Goal: Information Seeking & Learning: Learn about a topic

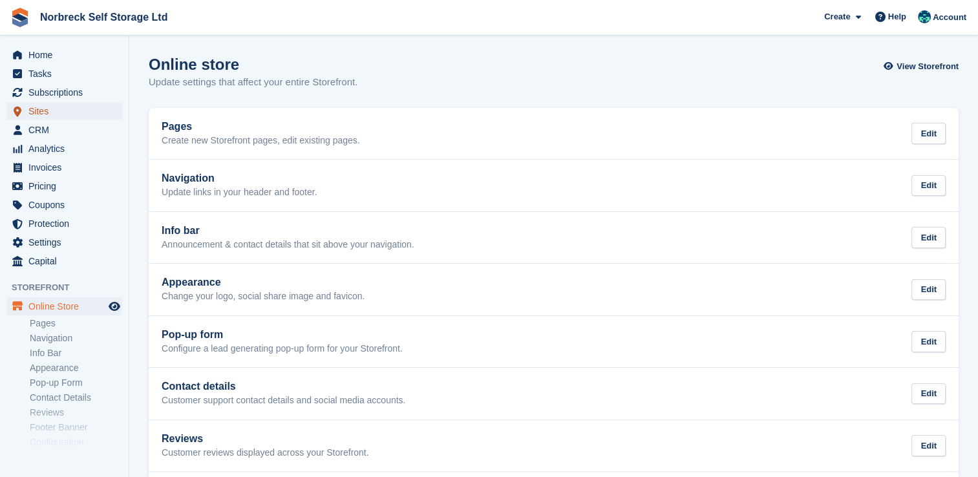
click at [78, 102] on span "Sites" at bounding box center [67, 111] width 78 height 18
click at [81, 97] on span "Subscriptions" at bounding box center [67, 92] width 78 height 18
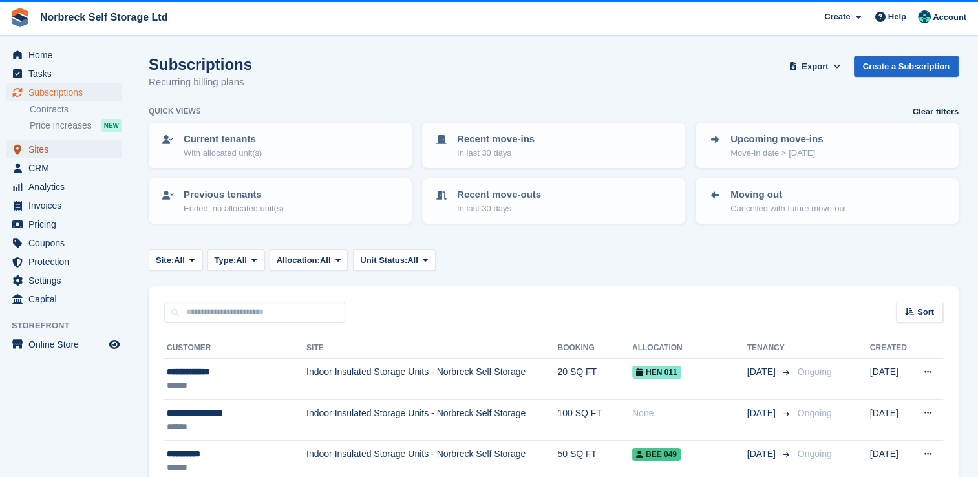
click at [62, 147] on span "Sites" at bounding box center [67, 149] width 78 height 18
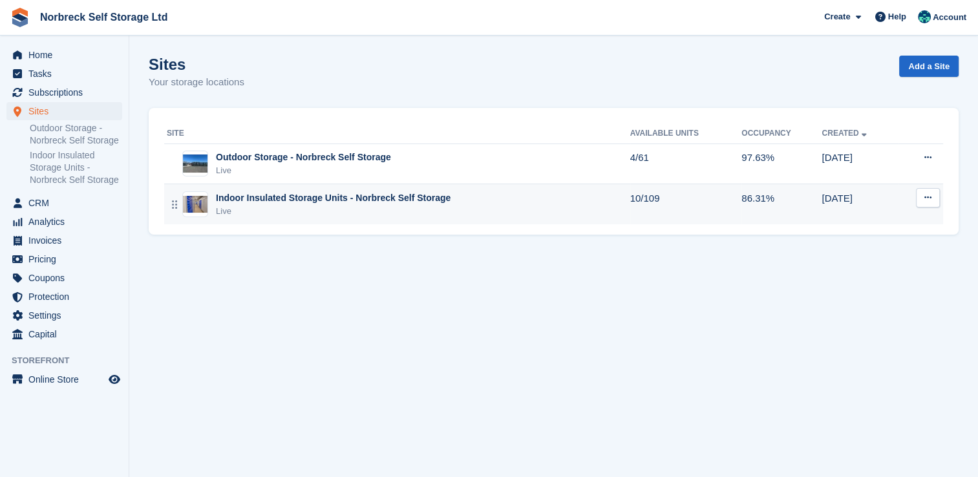
click at [474, 190] on td "Indoor Insulated Storage Units - Norbreck Self Storage Live" at bounding box center [397, 204] width 466 height 40
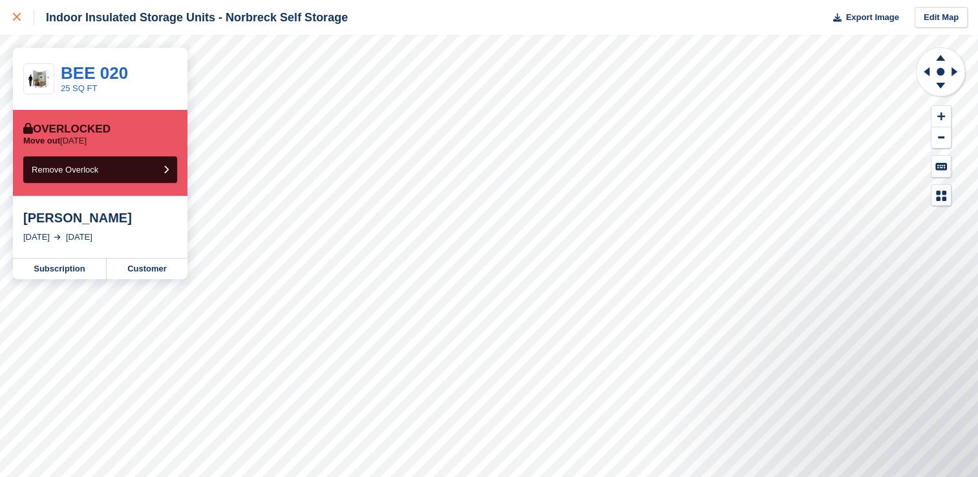
click at [25, 16] on div at bounding box center [23, 18] width 21 height 16
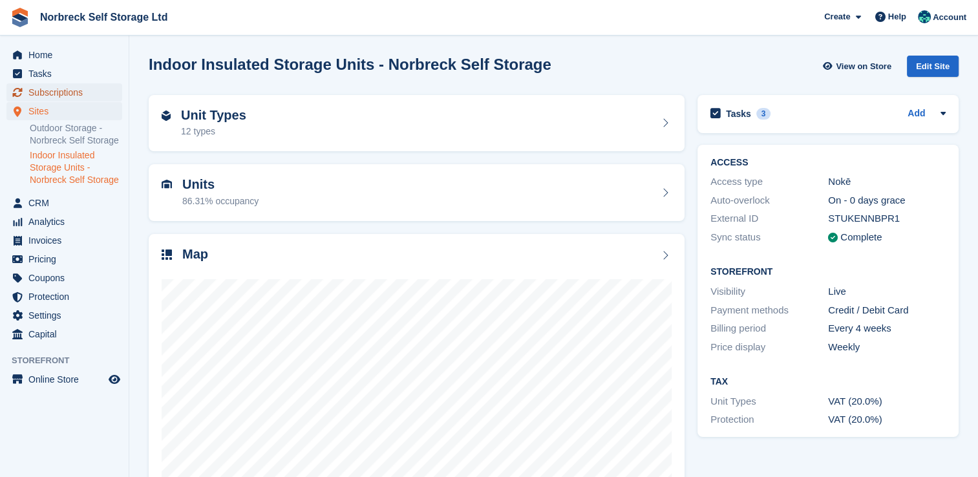
click at [83, 94] on span "Subscriptions" at bounding box center [67, 92] width 78 height 18
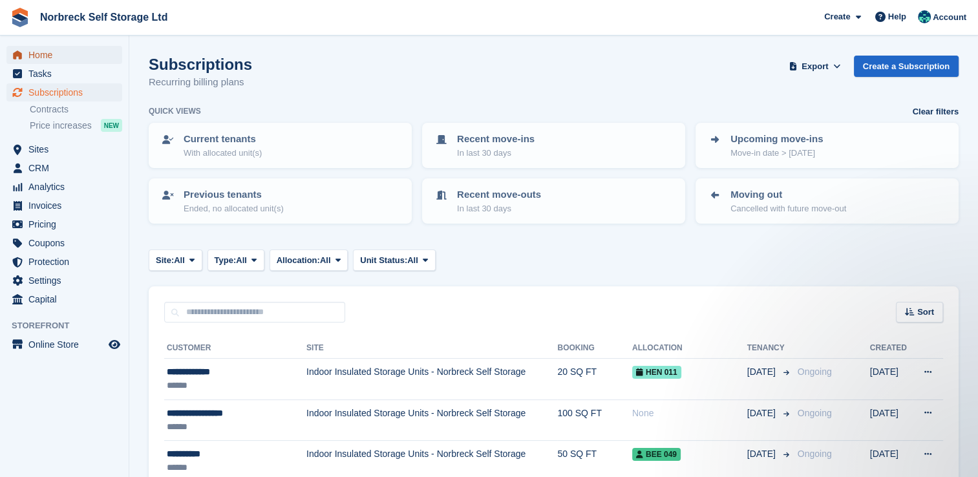
click at [43, 50] on span "Home" at bounding box center [67, 55] width 78 height 18
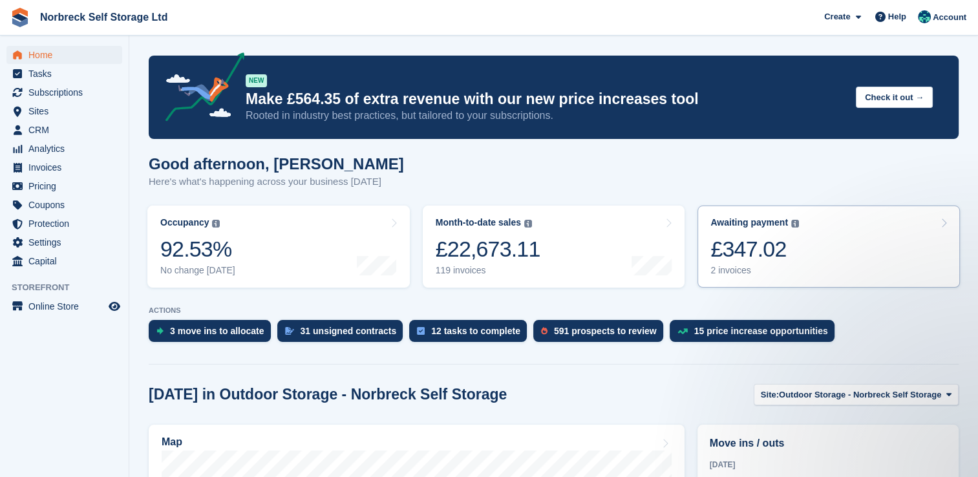
click at [845, 219] on link "Awaiting payment The total outstanding balance on all open invoices. £347.02 2 …" at bounding box center [828, 247] width 262 height 82
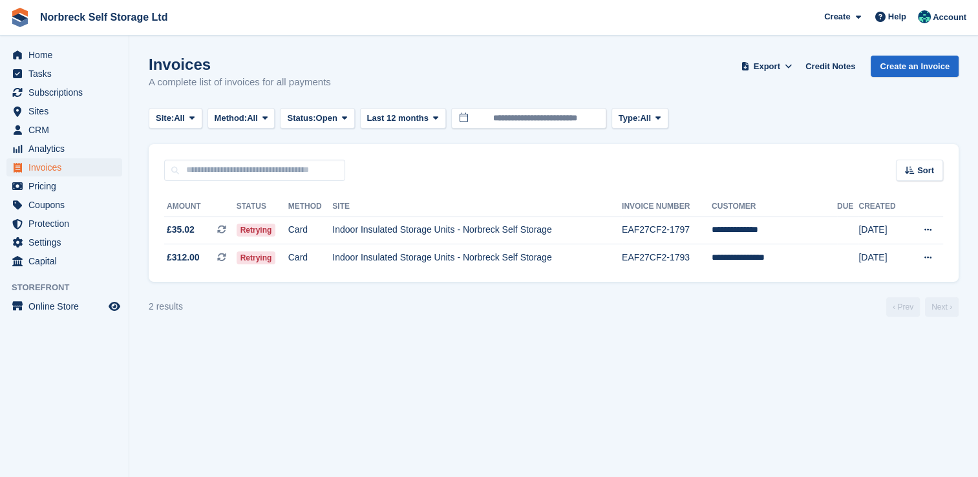
click at [569, 303] on div "2 results ‹ Prev Next ›" at bounding box center [554, 306] width 810 height 19
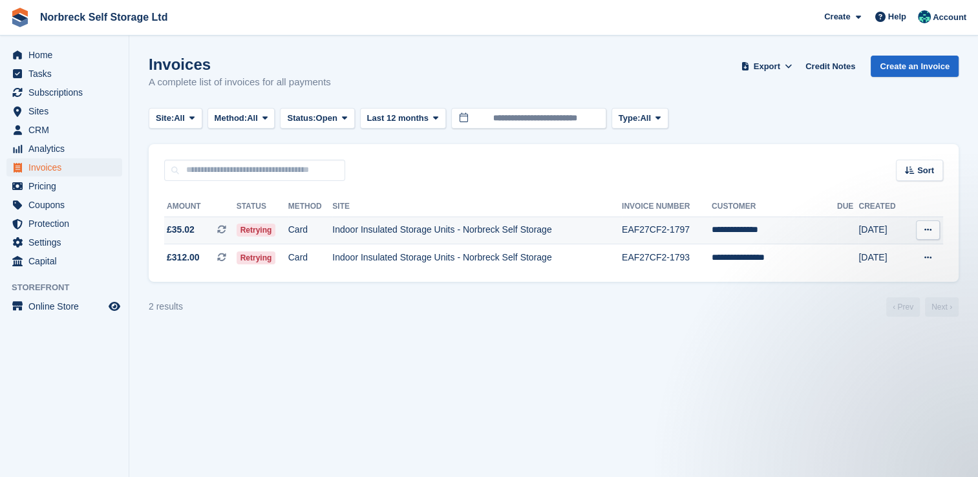
click at [430, 231] on td "Indoor Insulated Storage Units - Norbreck Self Storage" at bounding box center [477, 230] width 290 height 28
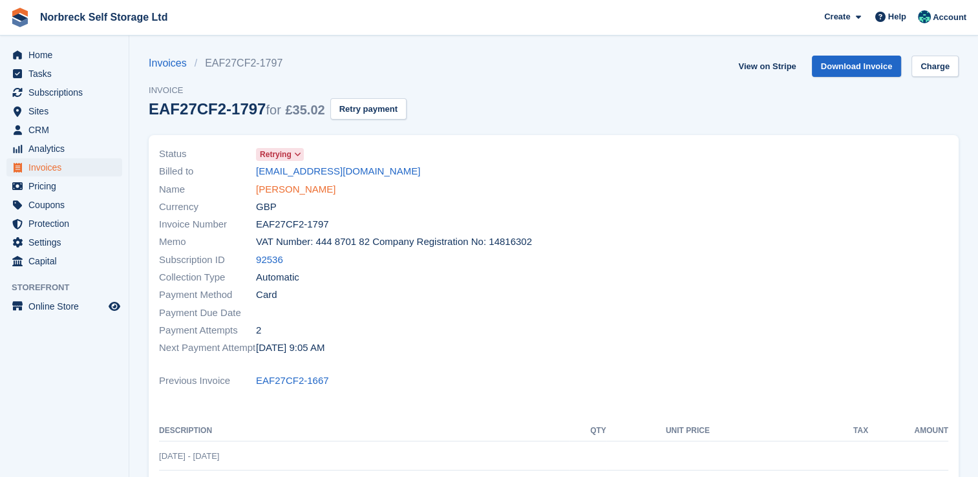
click at [311, 192] on link "[PERSON_NAME]" at bounding box center [295, 189] width 79 height 15
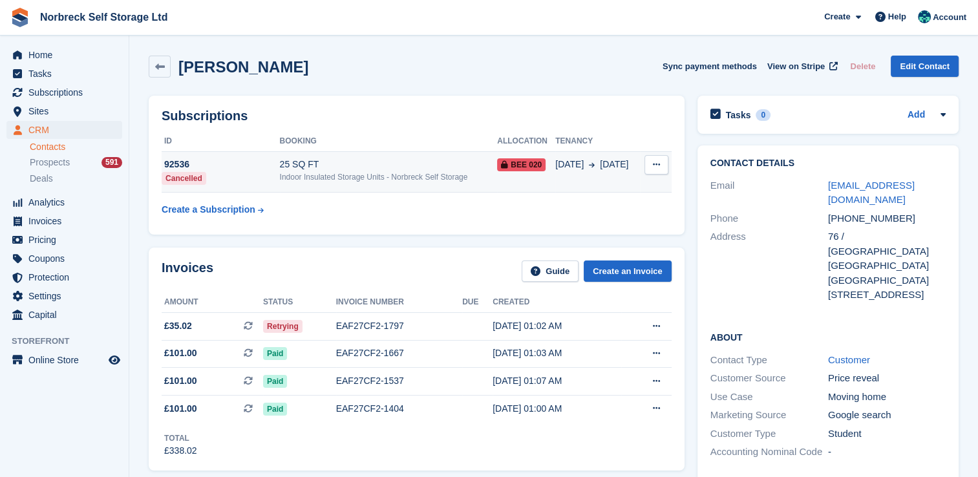
click at [664, 164] on button at bounding box center [656, 164] width 24 height 19
click at [445, 165] on div "25 SQ FT" at bounding box center [389, 165] width 218 height 14
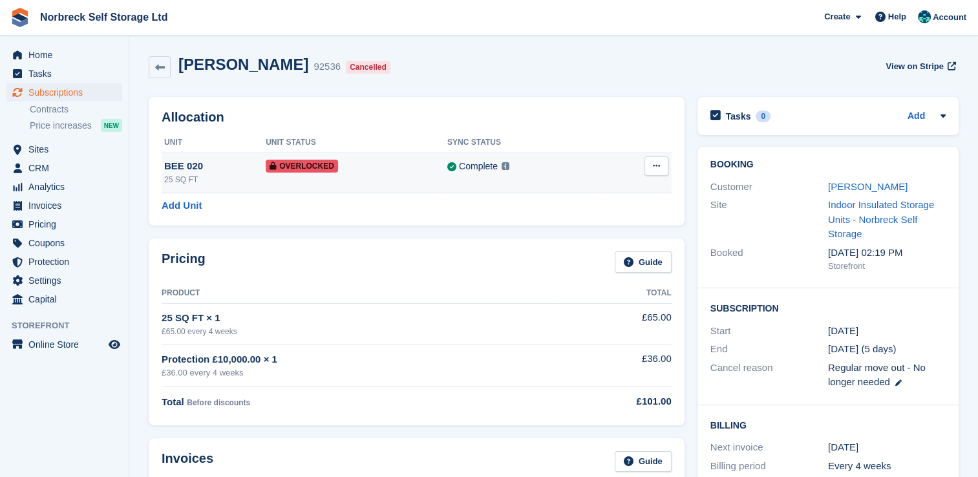
click at [661, 156] on button at bounding box center [656, 165] width 24 height 19
click at [586, 190] on p "Remove Overlock" at bounding box center [606, 191] width 112 height 17
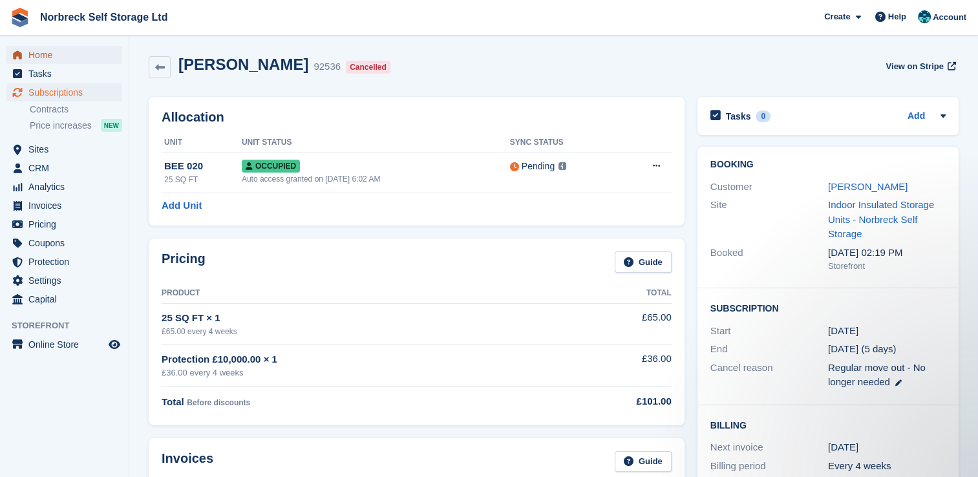
click at [39, 60] on span "Home" at bounding box center [67, 55] width 78 height 18
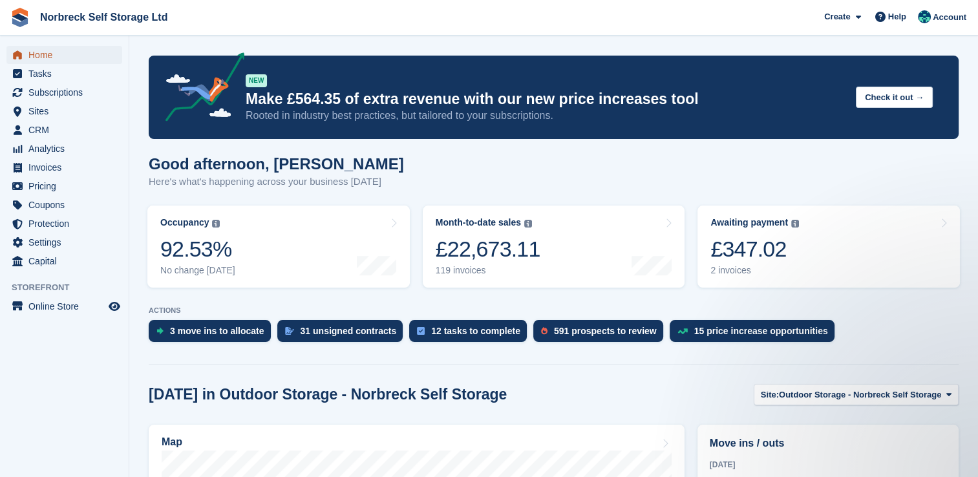
click at [70, 57] on span "Home" at bounding box center [67, 55] width 78 height 18
click at [42, 90] on span "Subscriptions" at bounding box center [67, 92] width 78 height 18
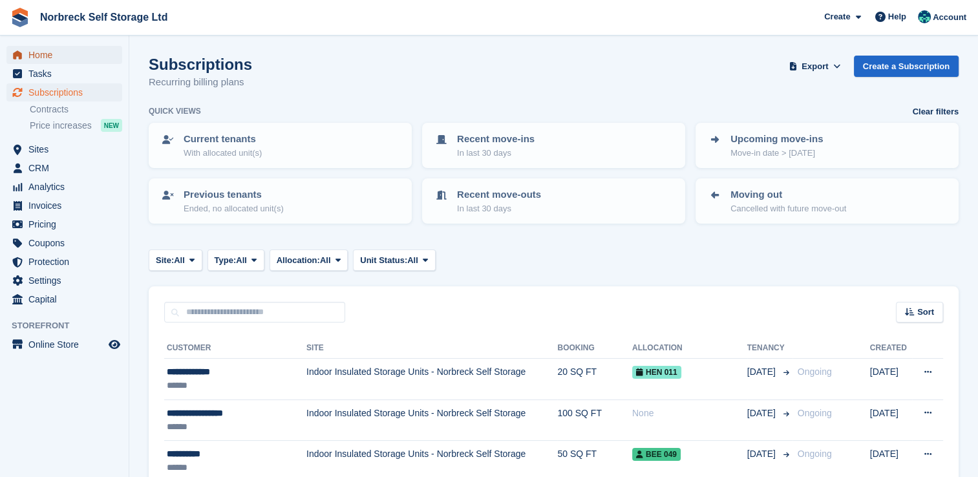
click at [81, 53] on span "Home" at bounding box center [67, 55] width 78 height 18
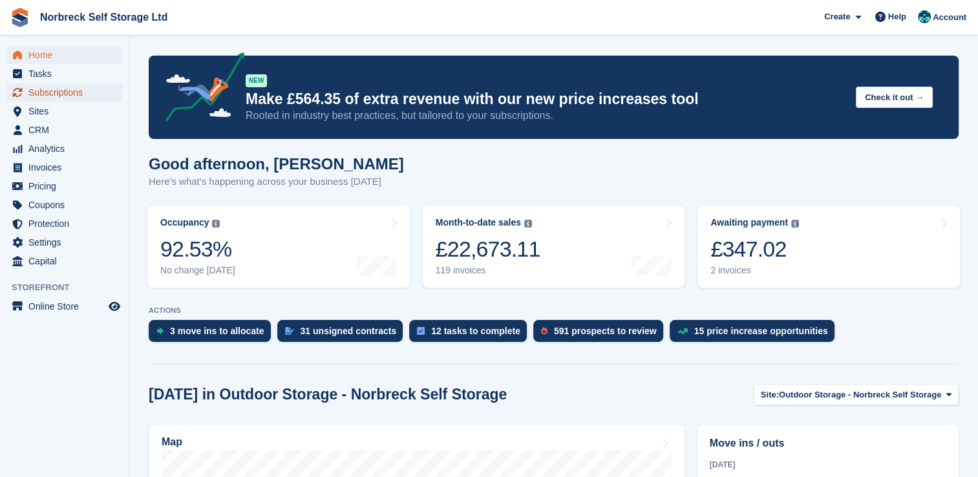
click at [91, 89] on span "Subscriptions" at bounding box center [67, 92] width 78 height 18
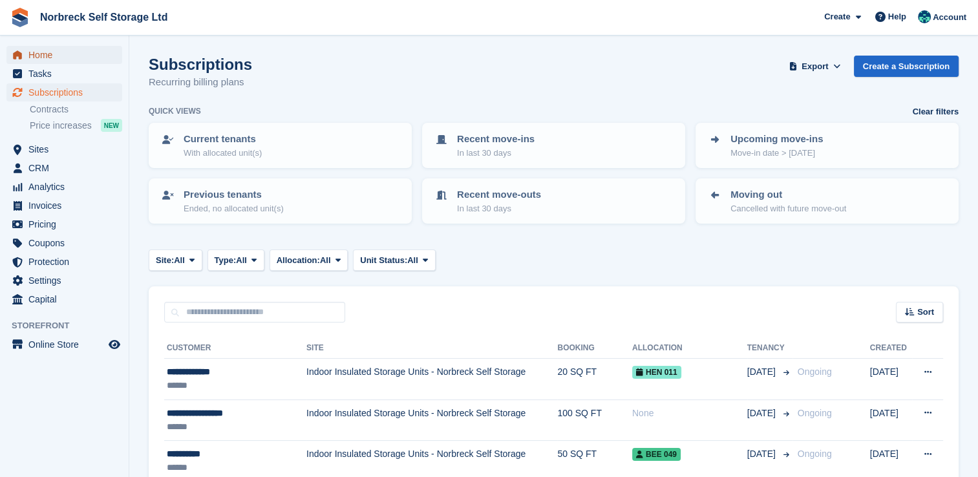
click at [40, 55] on span "Home" at bounding box center [67, 55] width 78 height 18
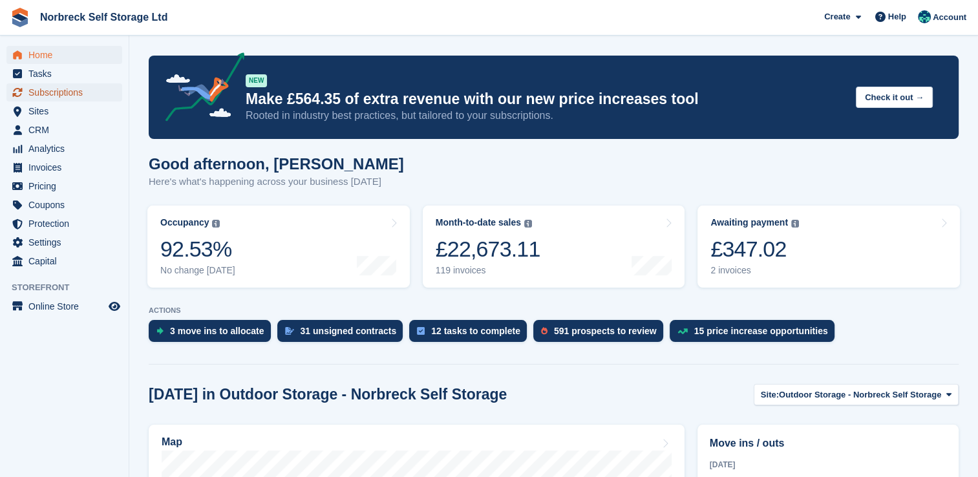
click at [83, 94] on span "Subscriptions" at bounding box center [67, 92] width 78 height 18
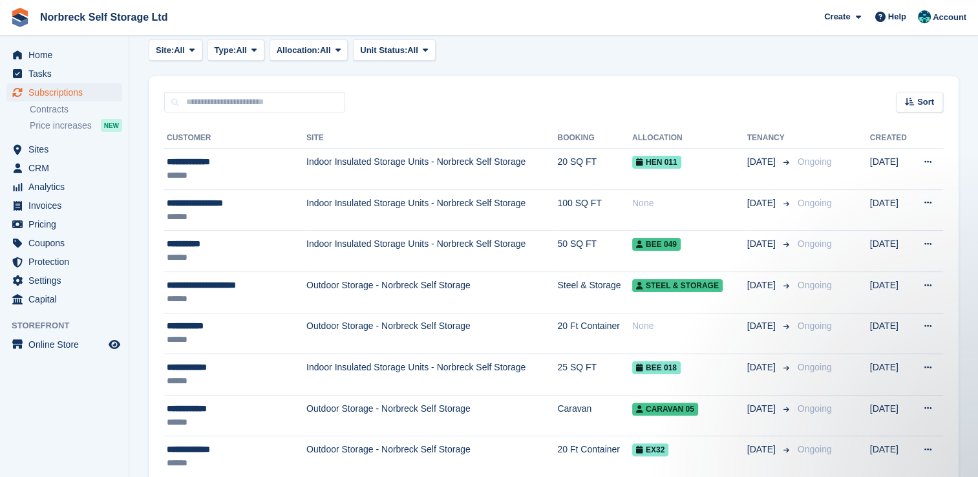
scroll to position [259, 0]
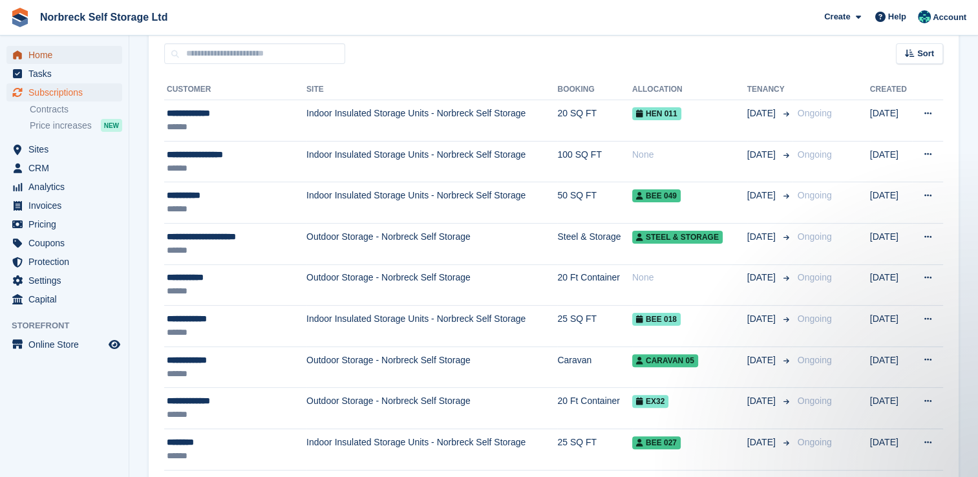
click at [81, 46] on span "Home" at bounding box center [67, 55] width 78 height 18
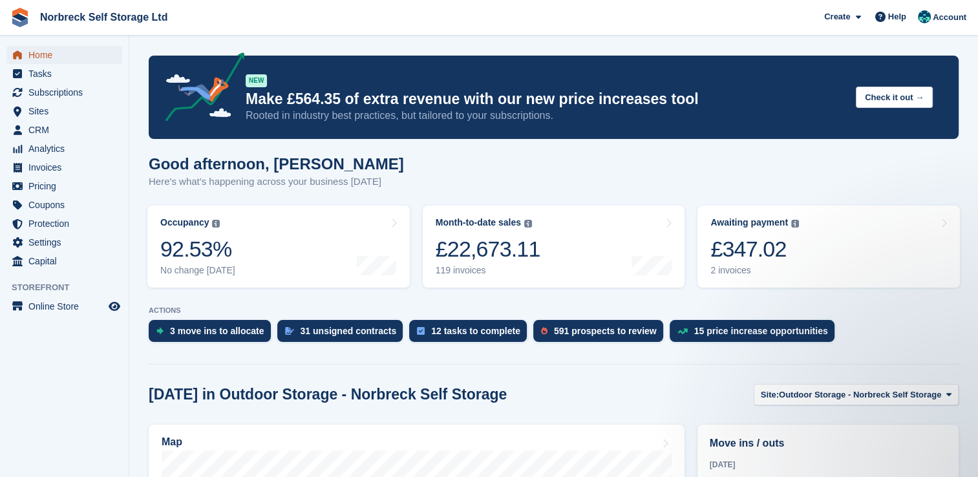
click at [87, 59] on span "Home" at bounding box center [67, 55] width 78 height 18
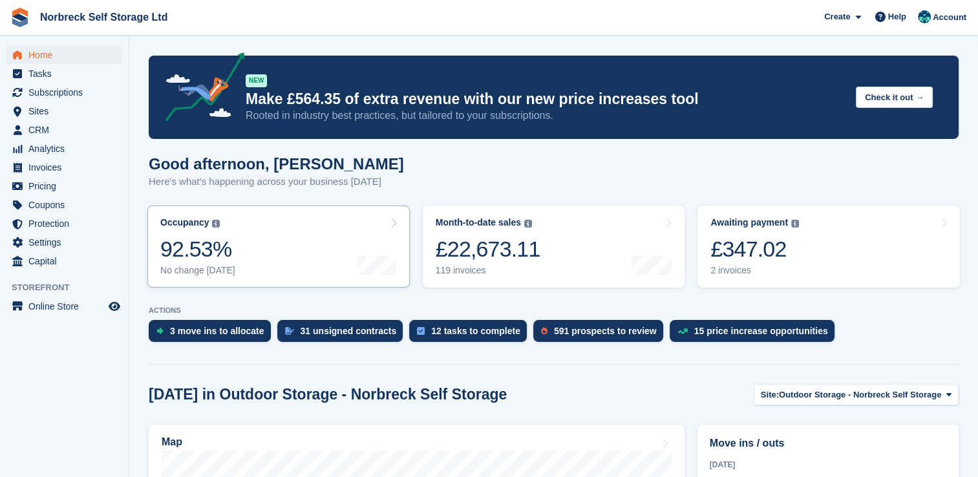
click at [225, 224] on div "Occupancy The percentage of all currently allocated units in terms of area. Inc…" at bounding box center [197, 222] width 75 height 11
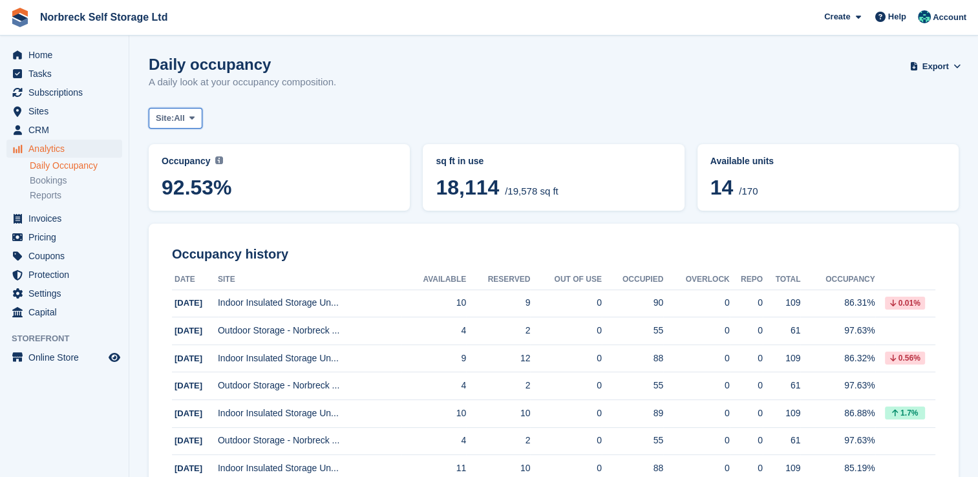
click at [171, 111] on button "Site: All" at bounding box center [176, 118] width 54 height 21
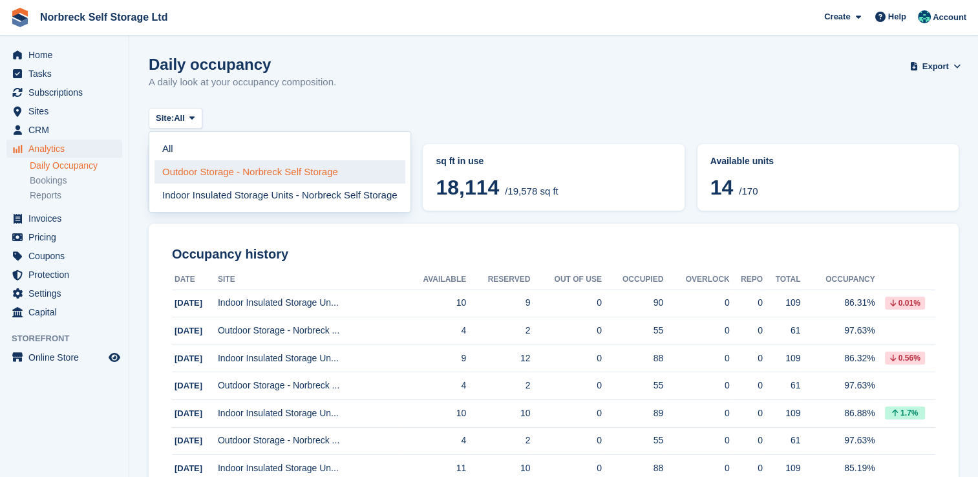
click at [189, 178] on link "Outdoor Storage - Norbreck Self Storage" at bounding box center [279, 171] width 251 height 23
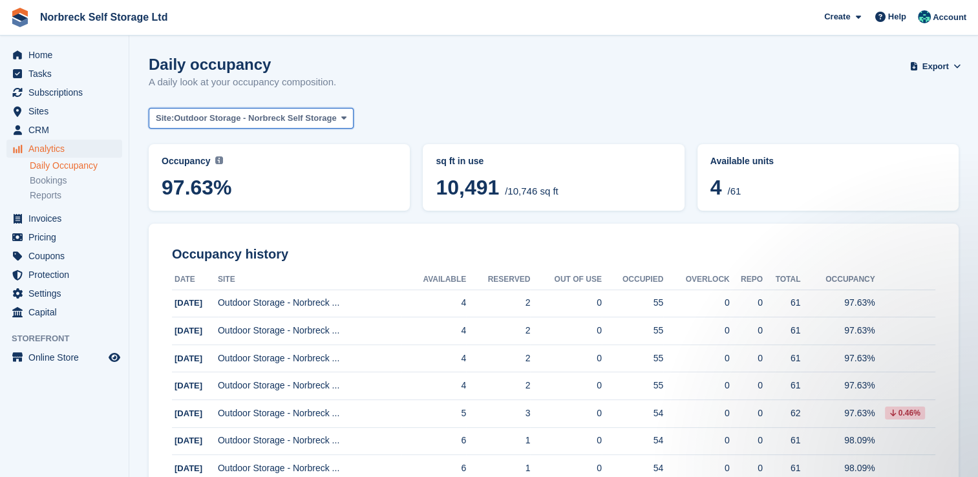
click at [275, 111] on button "Site: Outdoor Storage - Norbreck Self Storage" at bounding box center [251, 118] width 205 height 21
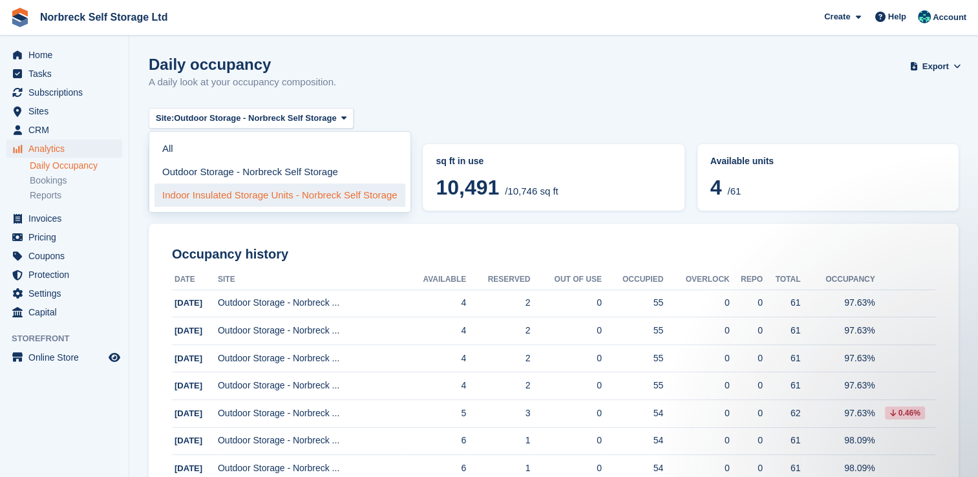
click at [222, 185] on link "Indoor Insulated Storage Units - Norbreck Self Storage" at bounding box center [279, 195] width 251 height 23
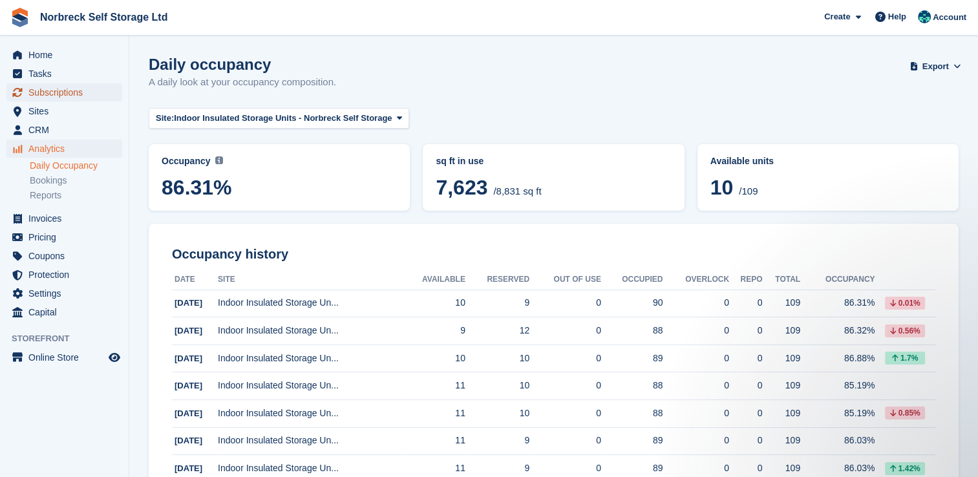
click at [74, 97] on span "Subscriptions" at bounding box center [67, 92] width 78 height 18
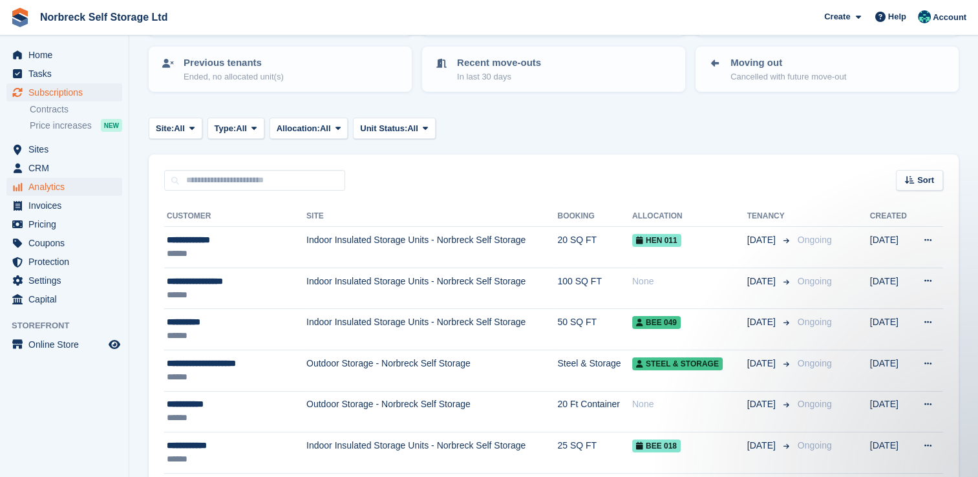
scroll to position [65, 0]
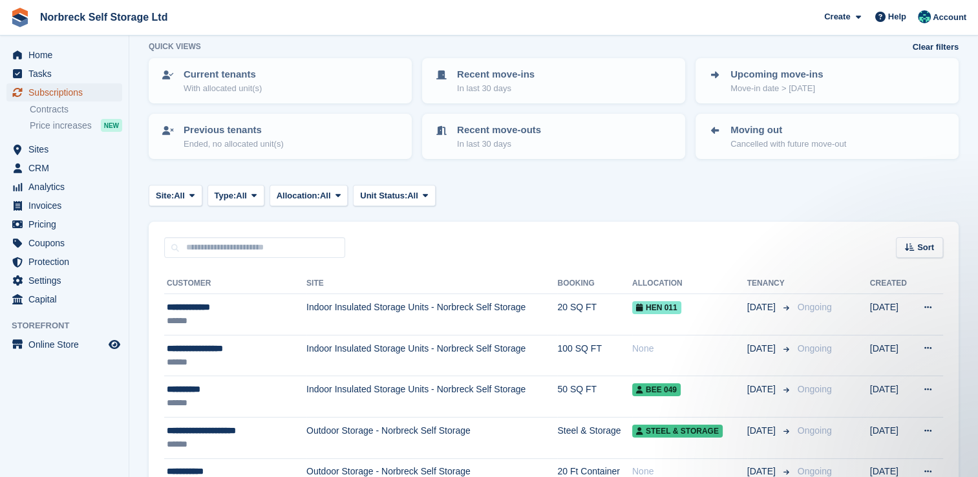
click at [78, 98] on span "Subscriptions" at bounding box center [67, 92] width 78 height 18
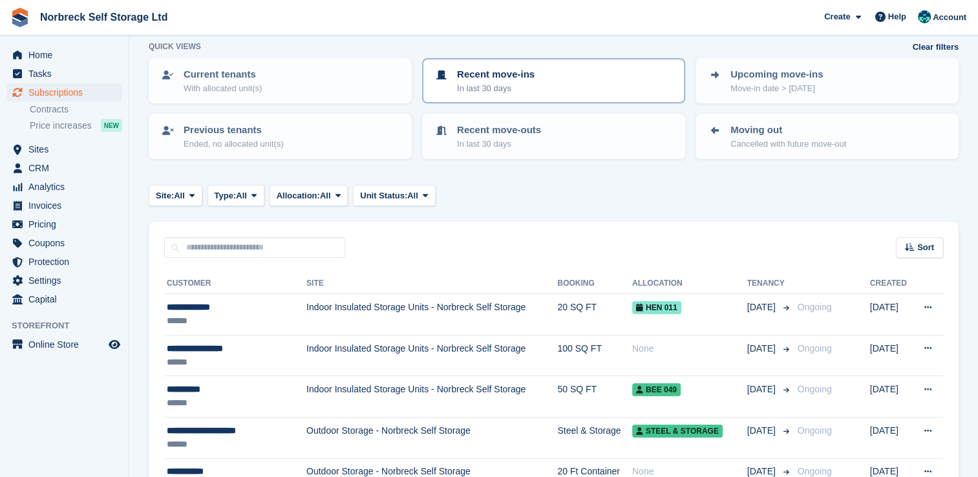
scroll to position [0, 0]
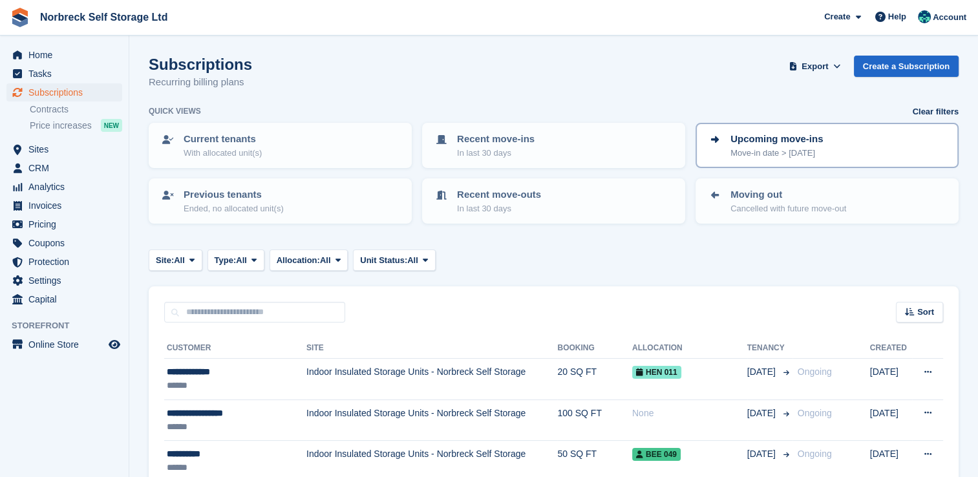
click at [778, 133] on p "Upcoming move-ins" at bounding box center [776, 139] width 92 height 15
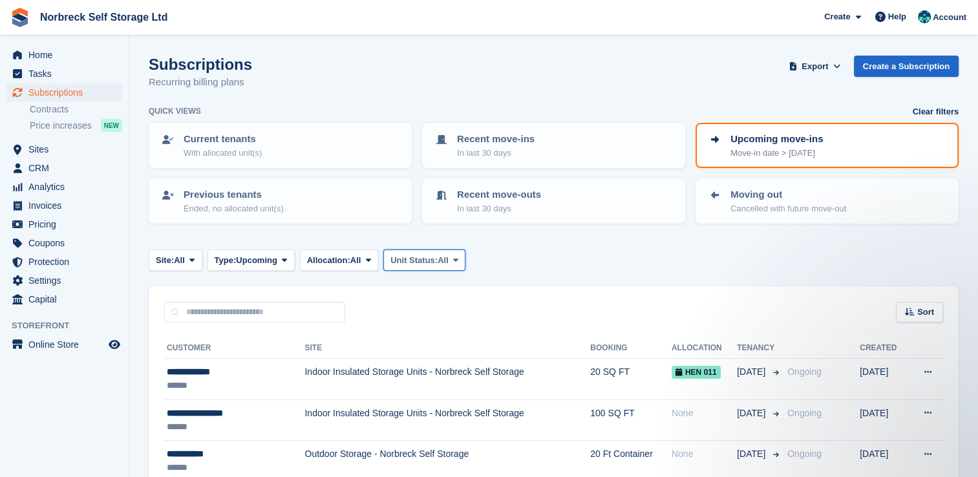
click at [412, 255] on span "Unit Status:" at bounding box center [413, 260] width 47 height 13
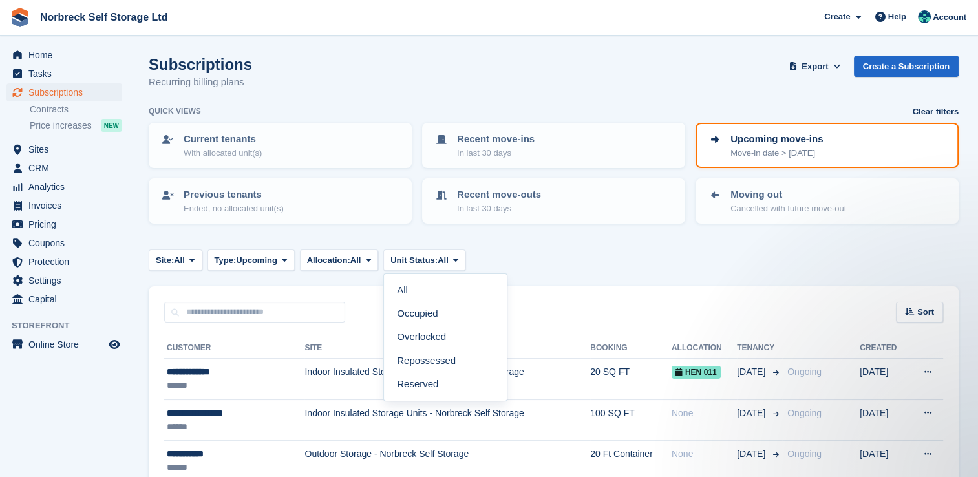
click at [604, 264] on div "Site: All All Outdoor Storage - Norbreck Self Storage Indoor Insulated Storage …" at bounding box center [554, 259] width 810 height 21
click at [926, 314] on span "Sort" at bounding box center [925, 312] width 17 height 13
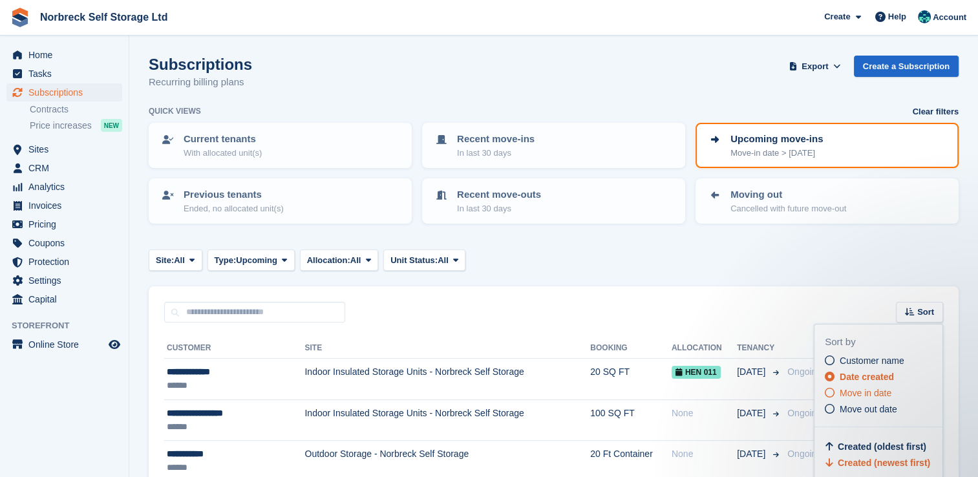
click at [879, 393] on span "Move in date" at bounding box center [865, 393] width 52 height 10
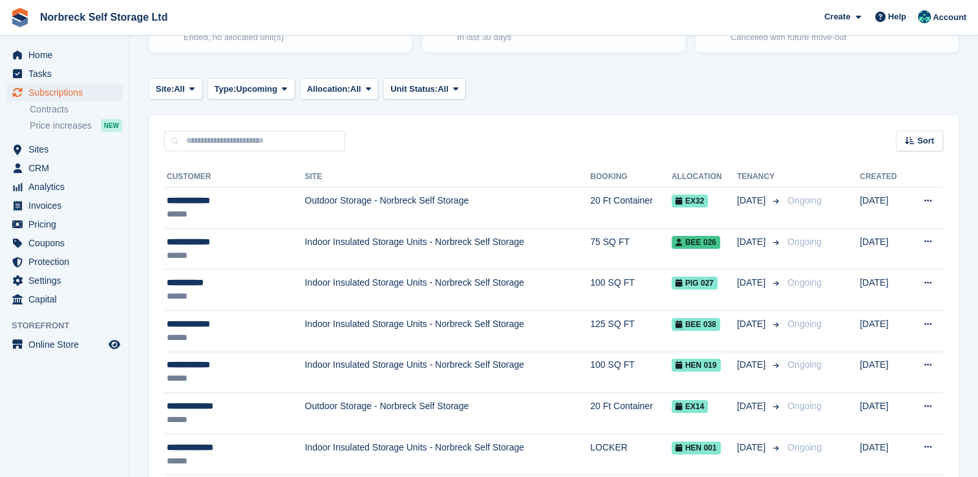
scroll to position [194, 0]
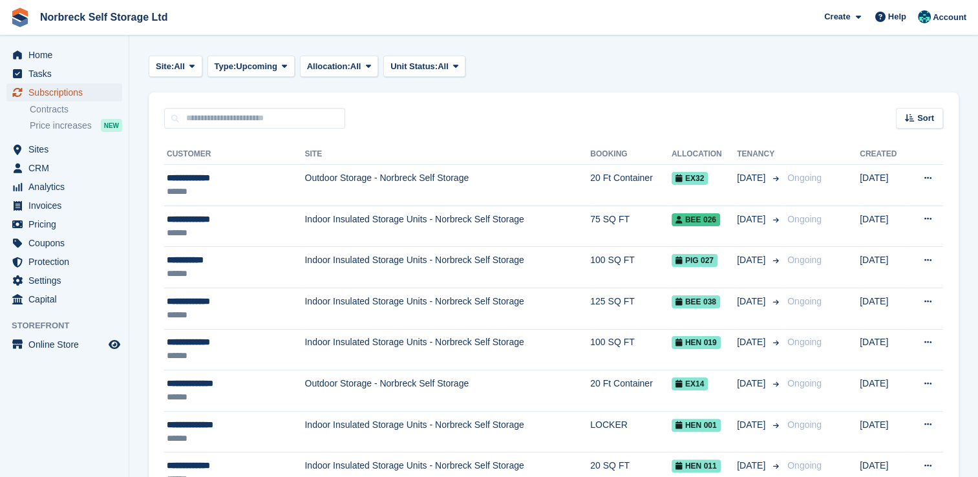
click at [67, 91] on span "Subscriptions" at bounding box center [67, 92] width 78 height 18
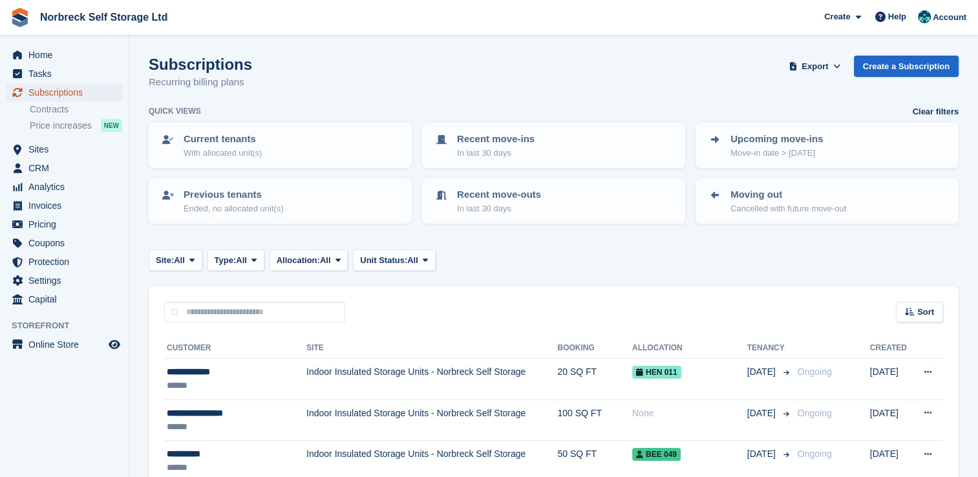
click at [89, 94] on span "Subscriptions" at bounding box center [67, 92] width 78 height 18
click at [54, 145] on span "Sites" at bounding box center [67, 149] width 78 height 18
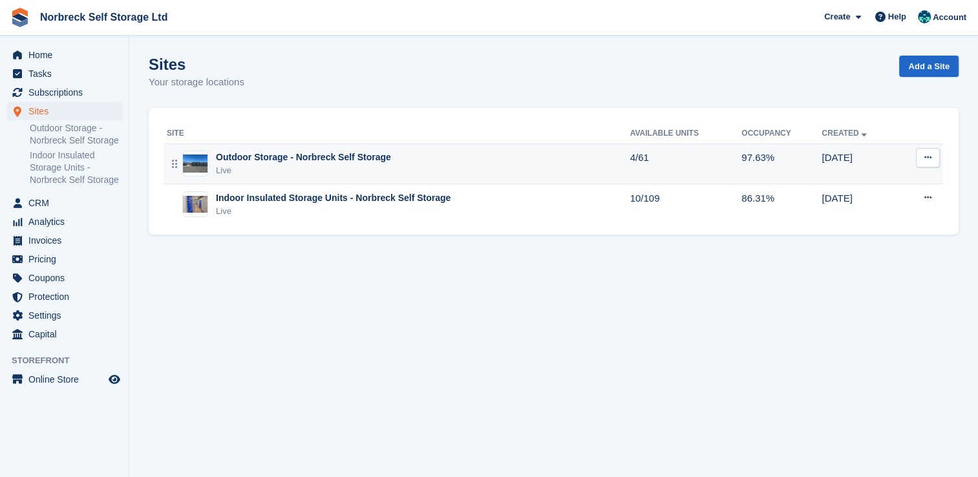
click at [710, 156] on td "4/61" at bounding box center [686, 163] width 112 height 41
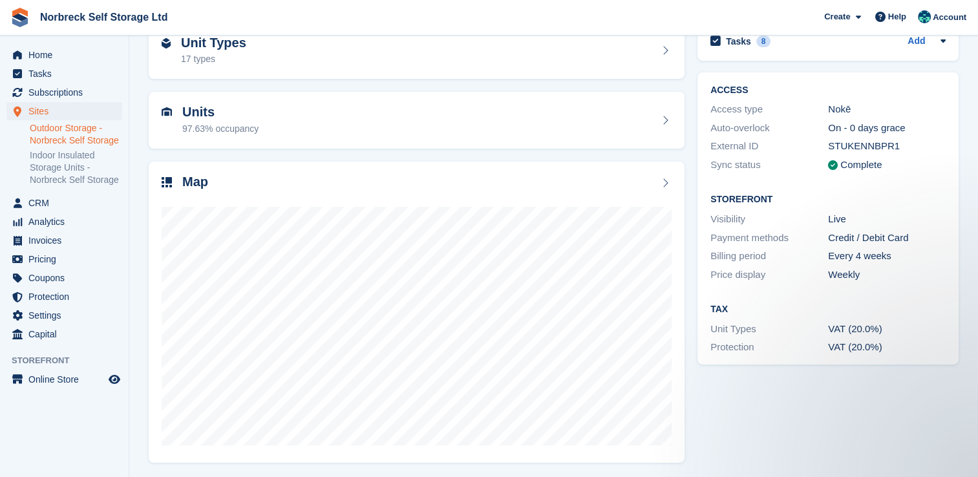
scroll to position [74, 0]
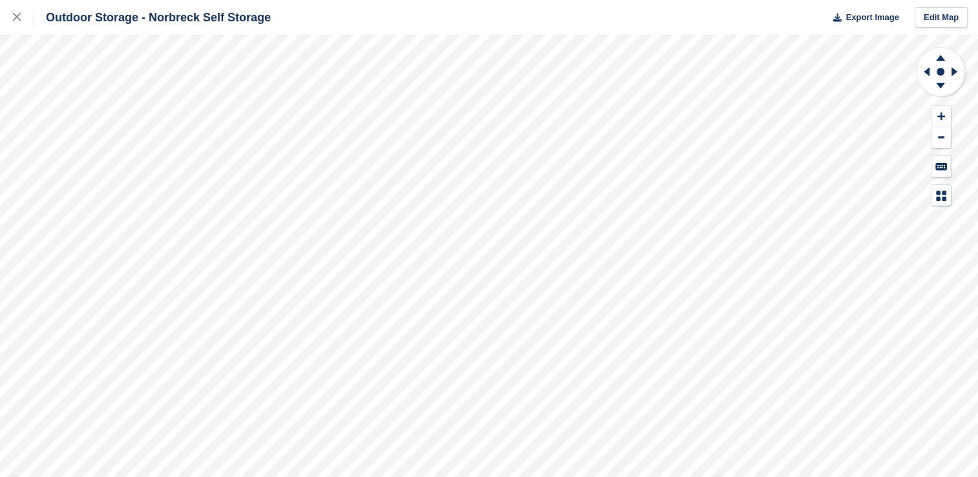
drag, startPoint x: 5, startPoint y: 16, endPoint x: 65, endPoint y: 30, distance: 61.0
click at [6, 16] on link at bounding box center [17, 17] width 34 height 35
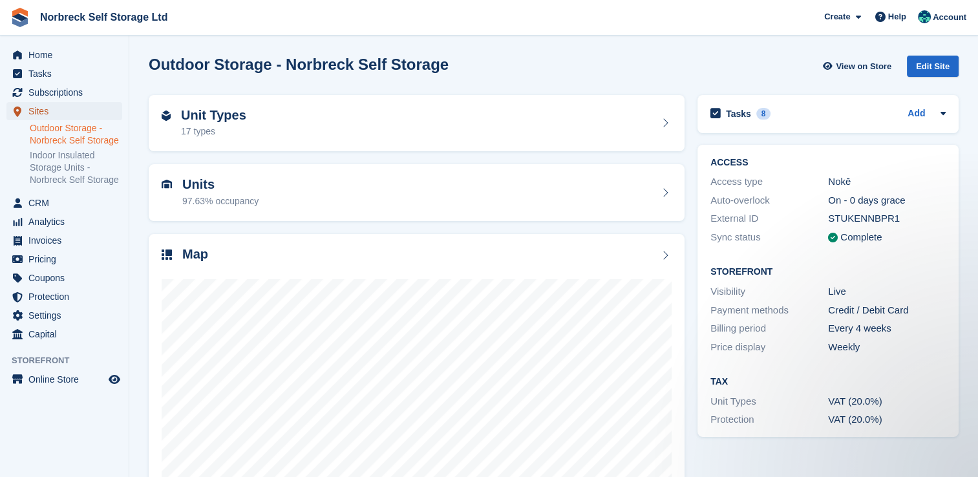
click at [50, 111] on span "Sites" at bounding box center [67, 111] width 78 height 18
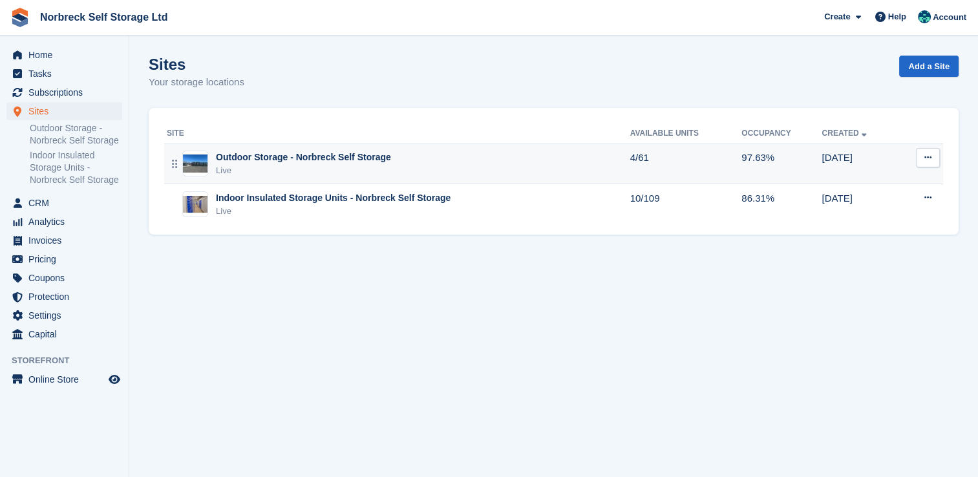
click at [720, 170] on td "4/61" at bounding box center [686, 163] width 112 height 41
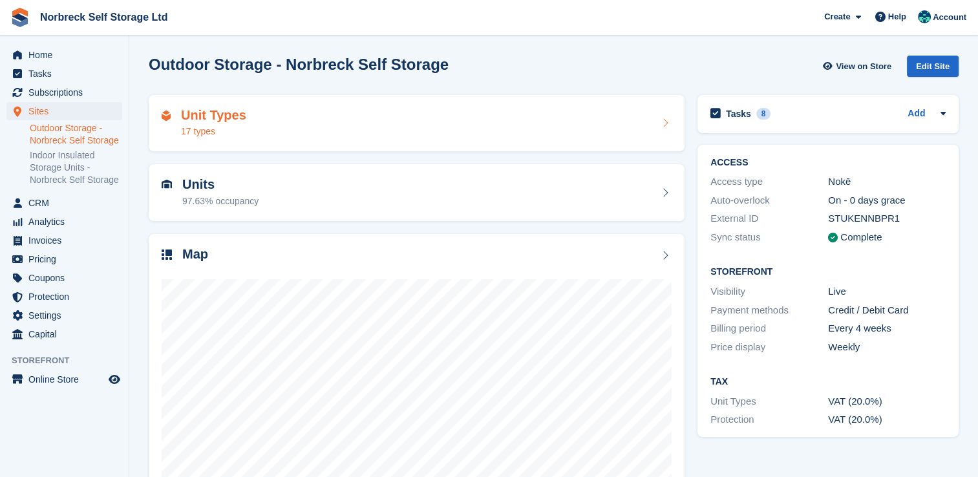
click at [565, 131] on div "Unit Types 17 types" at bounding box center [417, 123] width 510 height 31
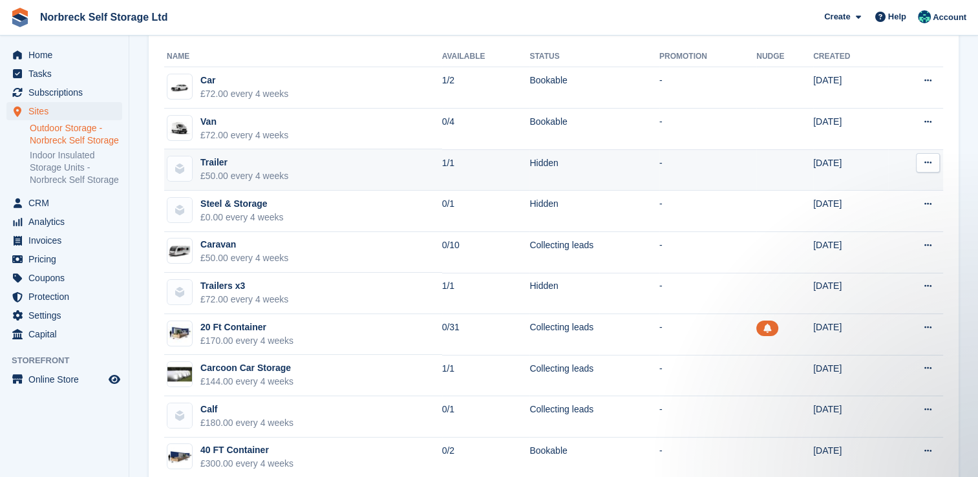
click at [928, 169] on button at bounding box center [928, 162] width 24 height 19
click at [268, 187] on td "Trailer £50.00 every 4 weeks" at bounding box center [303, 169] width 278 height 41
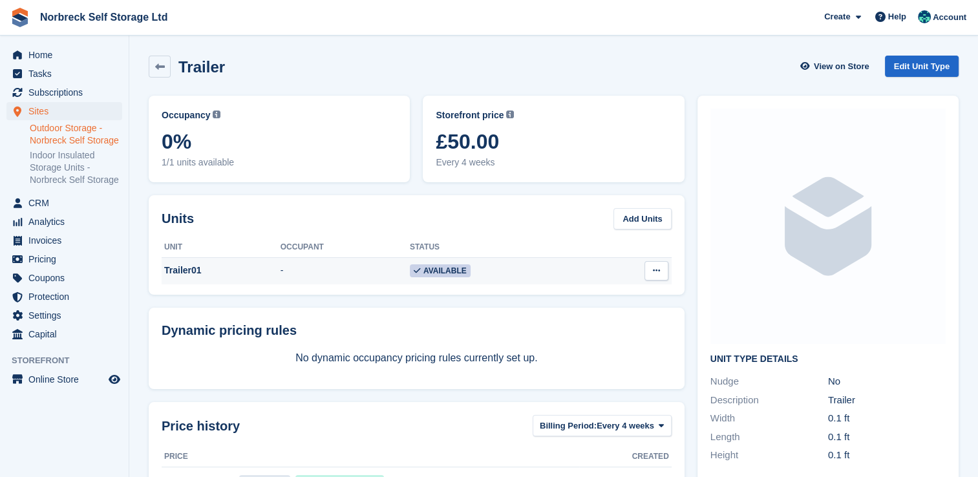
click at [654, 261] on button at bounding box center [656, 270] width 24 height 19
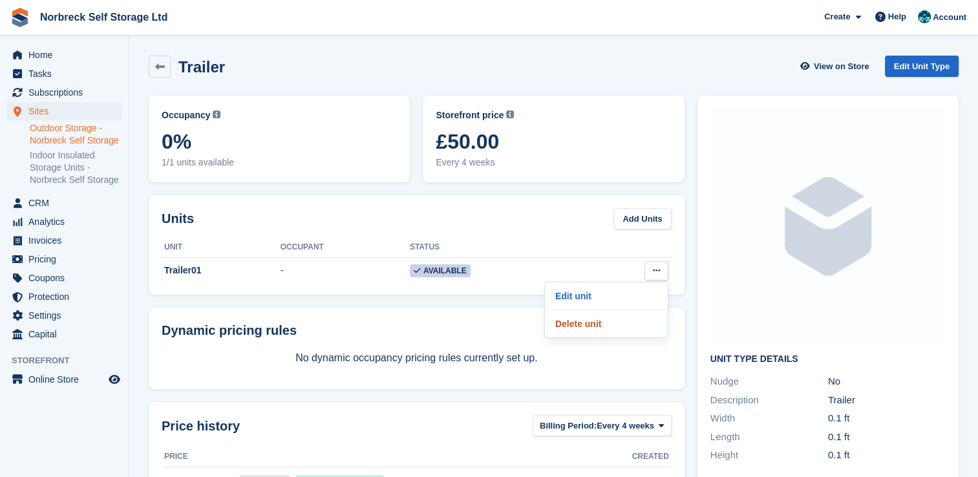
click at [600, 319] on p "Delete unit" at bounding box center [606, 323] width 112 height 17
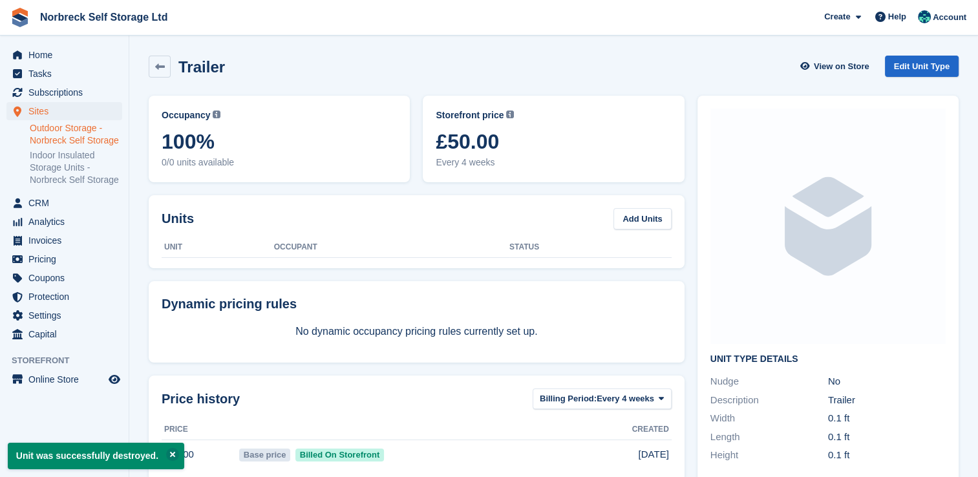
click at [110, 146] on link "Outdoor Storage - Norbreck Self Storage" at bounding box center [76, 134] width 92 height 25
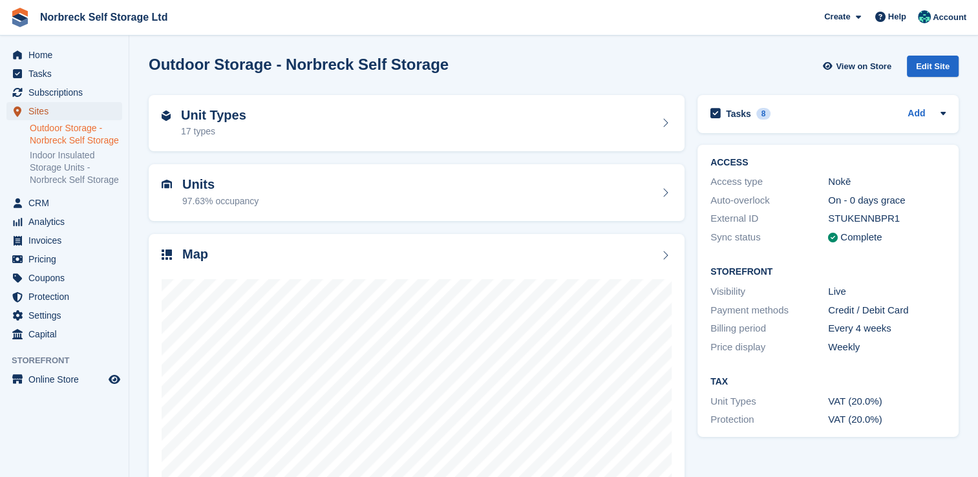
click at [19, 110] on icon "menu" at bounding box center [18, 111] width 8 height 10
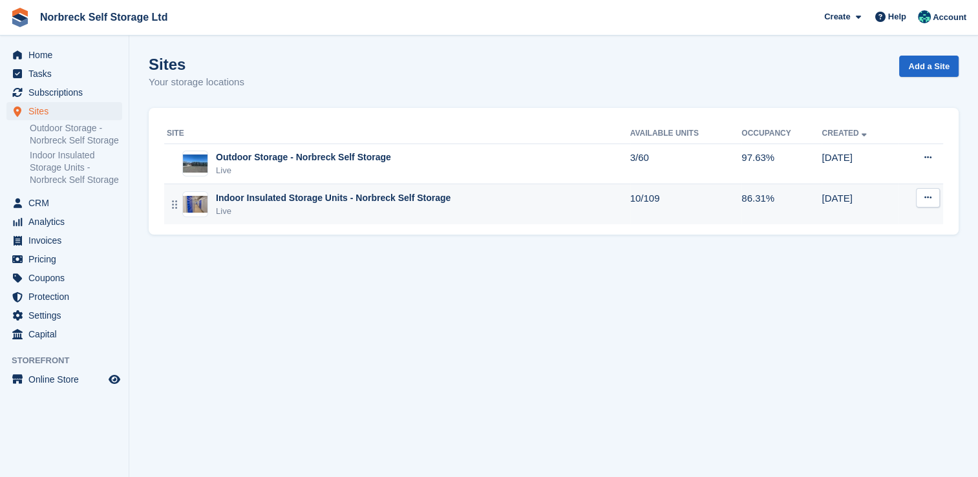
click at [667, 211] on td "10/109" at bounding box center [686, 204] width 112 height 40
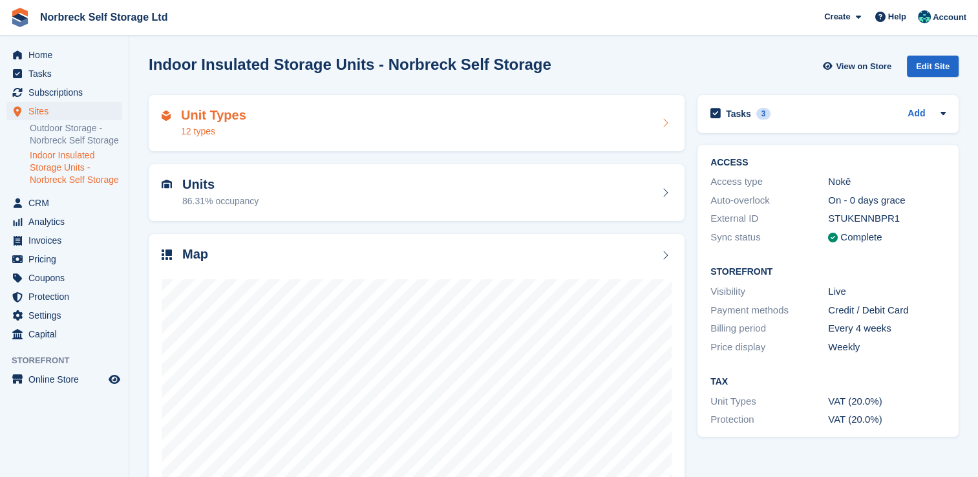
click at [215, 97] on div "Unit Types 12 types" at bounding box center [417, 123] width 536 height 57
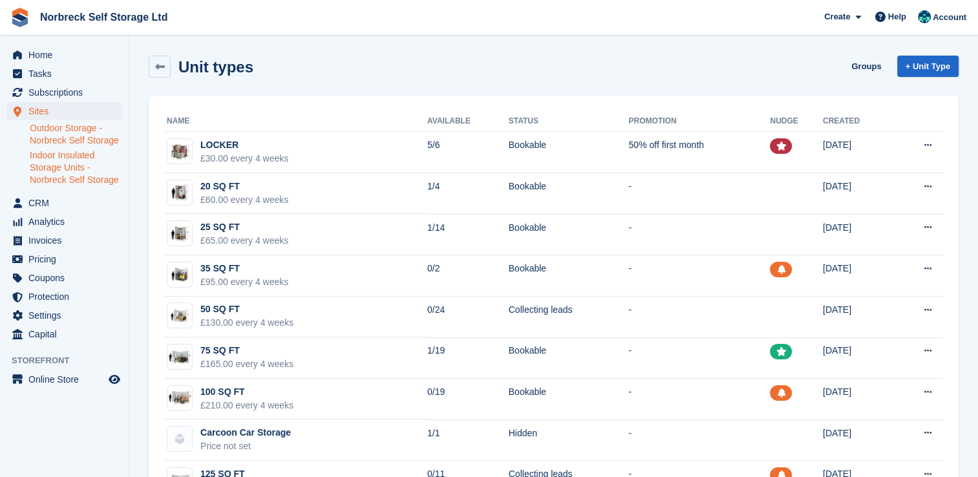
click at [63, 131] on link "Outdoor Storage - Norbreck Self Storage" at bounding box center [76, 134] width 92 height 25
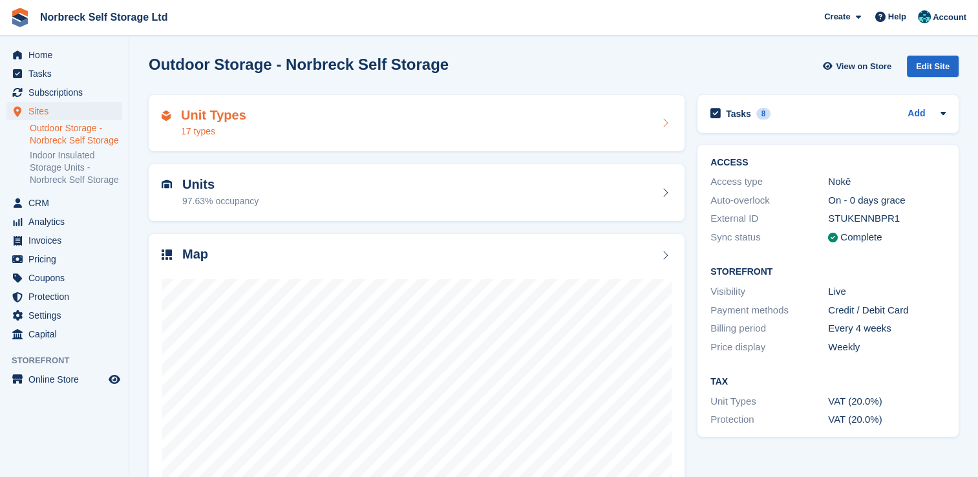
click at [478, 137] on div "Unit Types 17 types" at bounding box center [417, 123] width 510 height 31
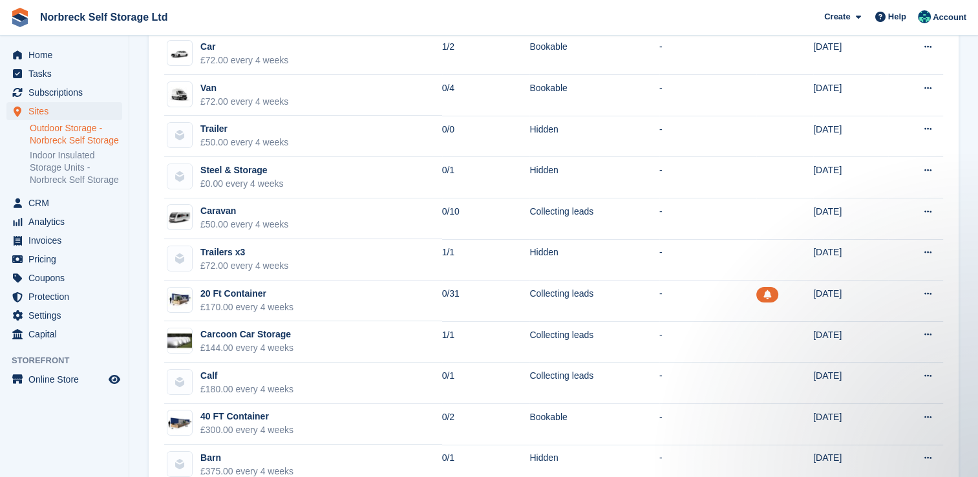
scroll to position [129, 0]
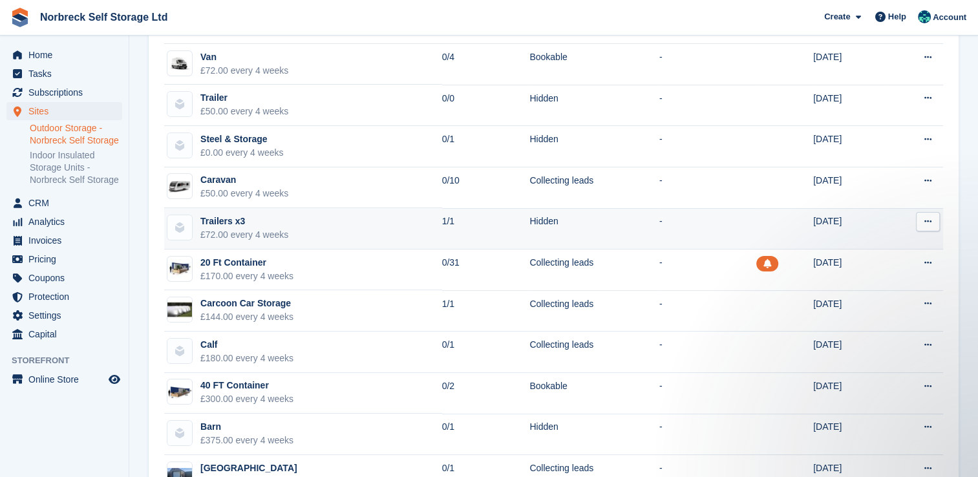
click at [592, 220] on td "Hidden" at bounding box center [594, 228] width 130 height 41
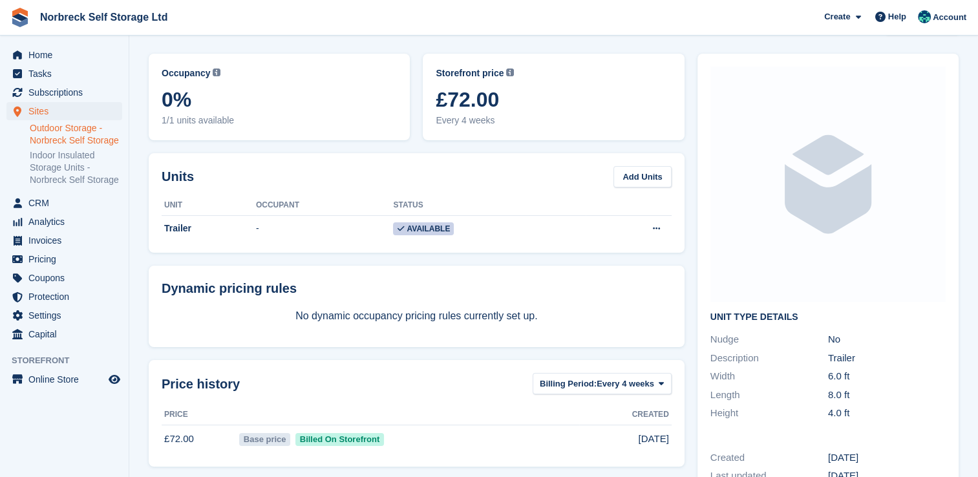
scroll to position [65, 0]
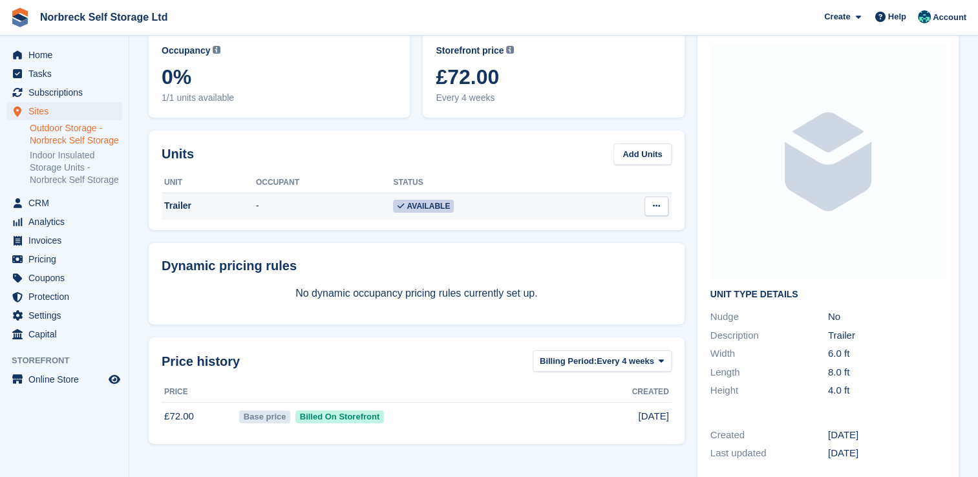
click at [657, 209] on icon at bounding box center [656, 206] width 7 height 8
click at [595, 263] on p "Delete unit" at bounding box center [606, 259] width 112 height 17
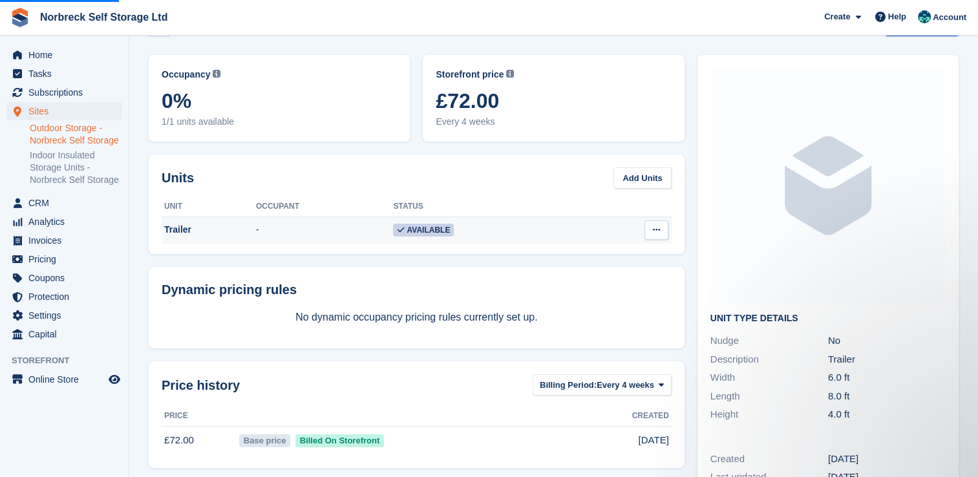
scroll to position [0, 0]
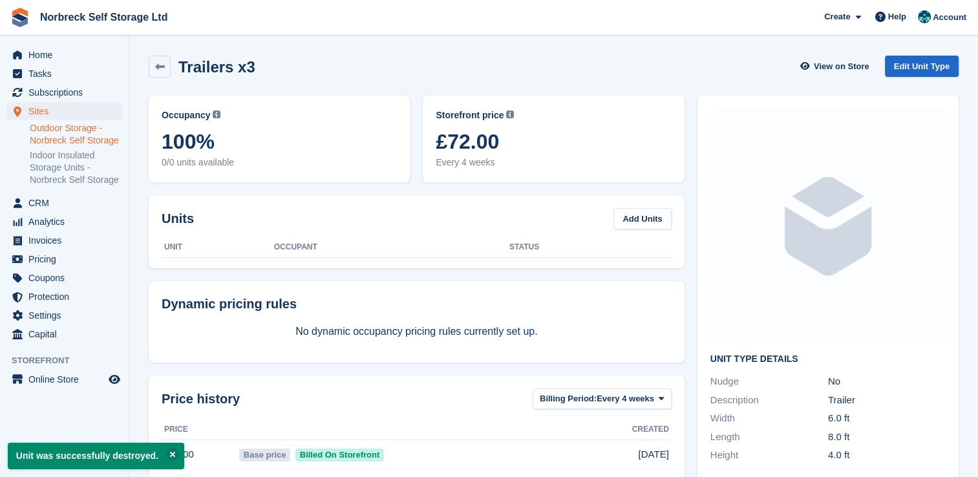
drag, startPoint x: 165, startPoint y: 63, endPoint x: 224, endPoint y: 67, distance: 59.6
click at [165, 63] on link at bounding box center [160, 67] width 22 height 22
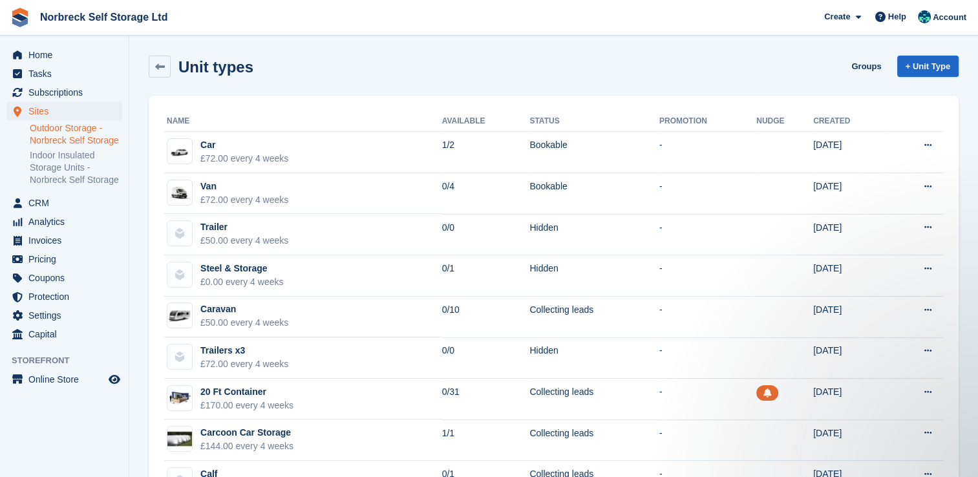
click at [79, 135] on link "Outdoor Storage - Norbreck Self Storage" at bounding box center [76, 134] width 92 height 25
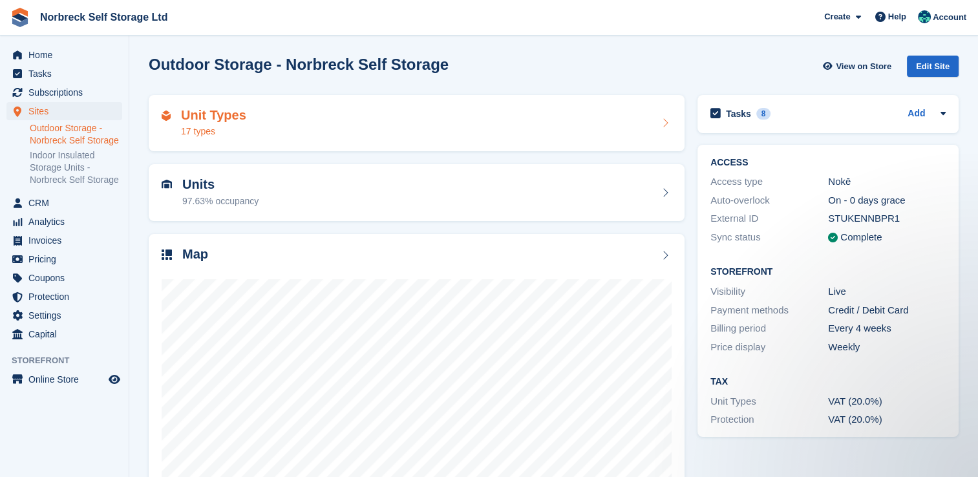
click at [486, 130] on div "Unit Types 17 types" at bounding box center [417, 123] width 510 height 31
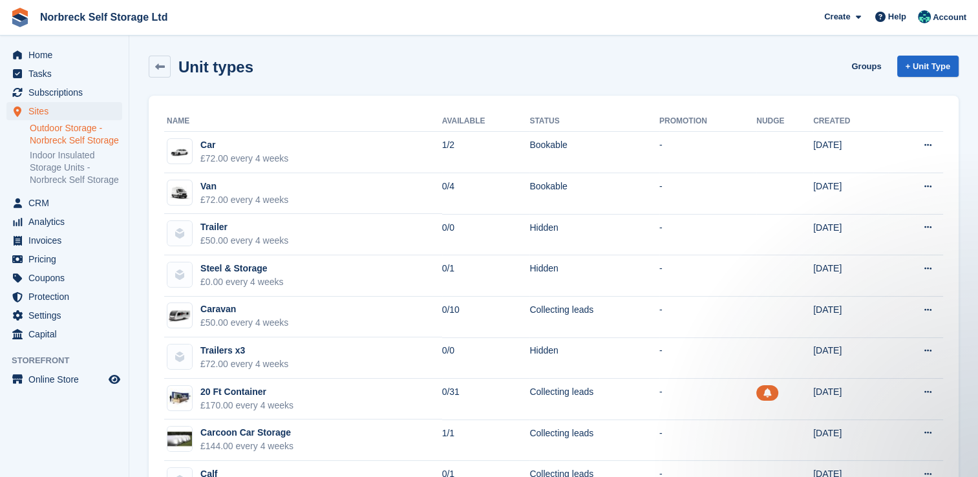
click at [69, 142] on link "Outdoor Storage - Norbreck Self Storage" at bounding box center [76, 134] width 92 height 25
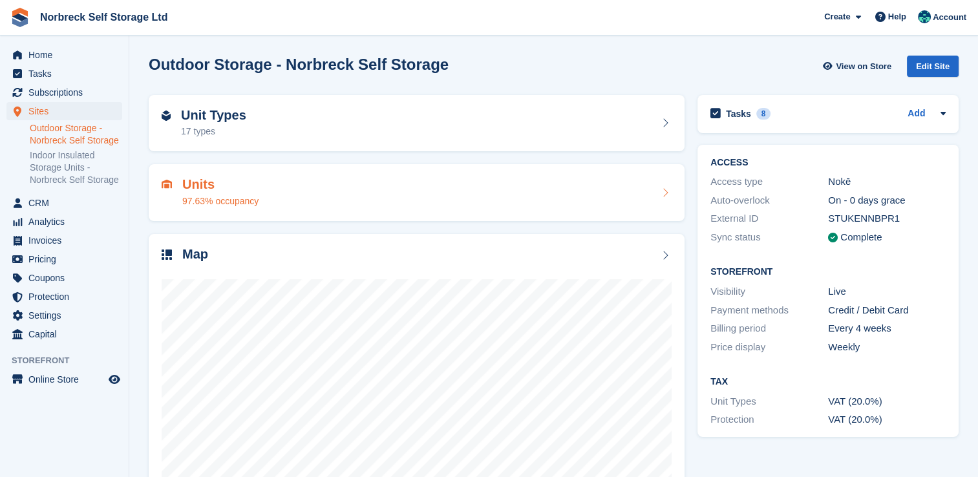
click at [467, 174] on div "Units 97.63% occupancy" at bounding box center [417, 192] width 536 height 57
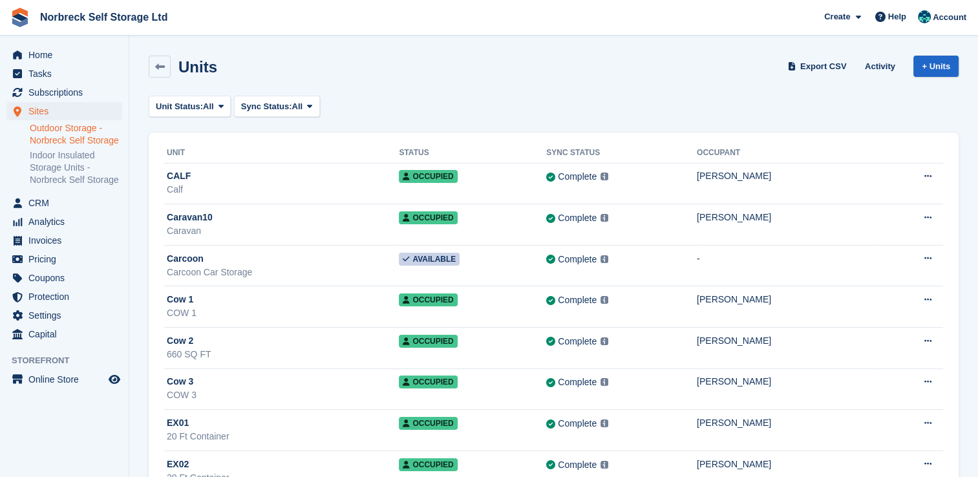
click at [75, 134] on link "Outdoor Storage - Norbreck Self Storage" at bounding box center [76, 134] width 92 height 25
click at [72, 110] on span "Sites" at bounding box center [67, 111] width 78 height 18
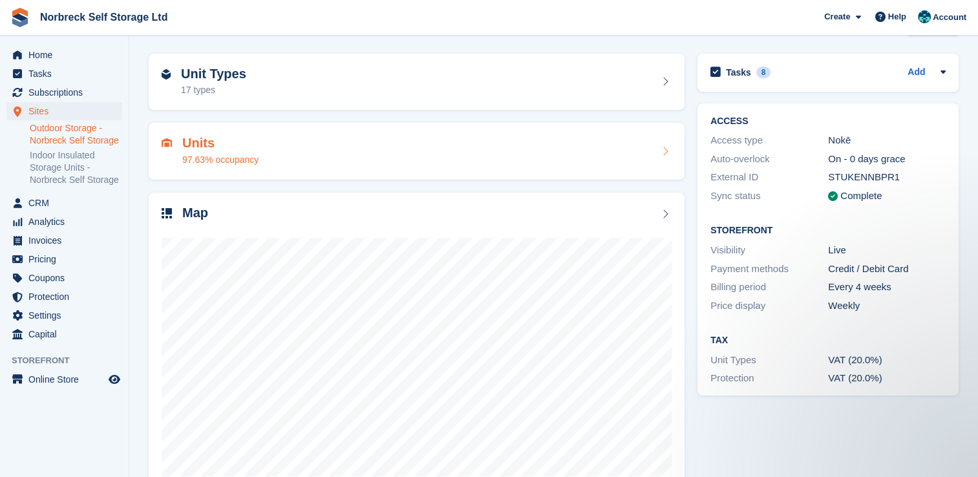
scroll to position [65, 0]
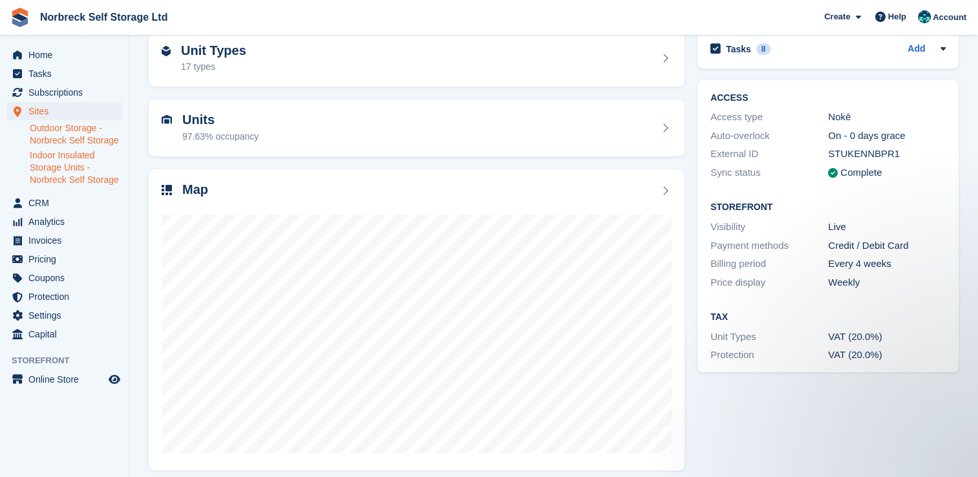
click at [100, 162] on link "Indoor Insulated Storage Units - Norbreck Self Storage" at bounding box center [76, 167] width 92 height 37
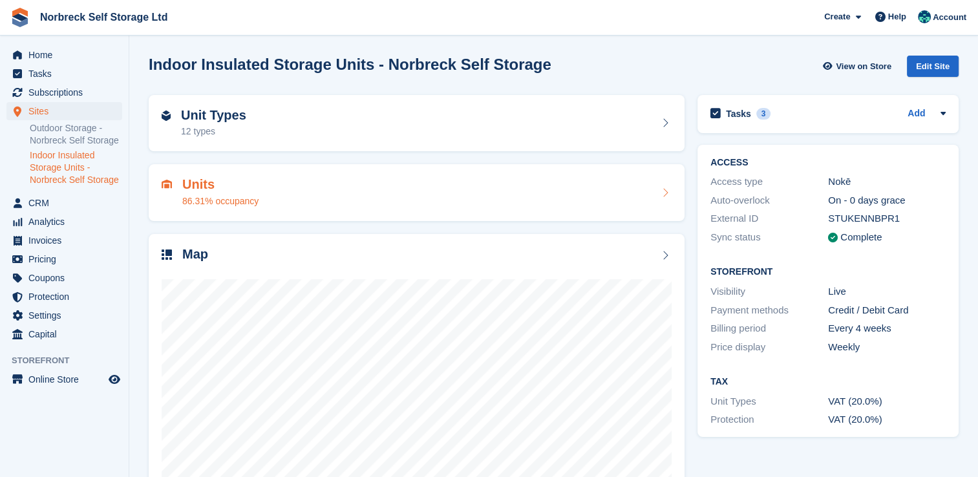
click at [263, 182] on div "Units 86.31% occupancy" at bounding box center [417, 192] width 510 height 31
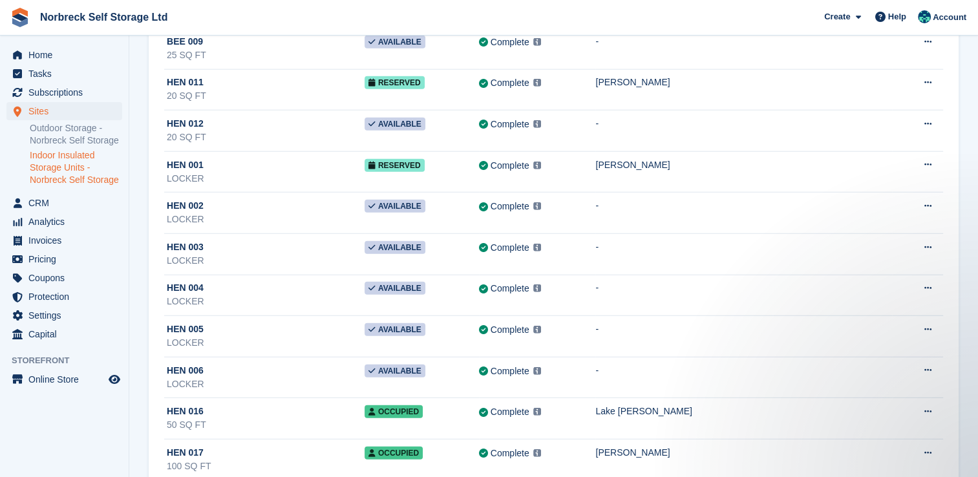
scroll to position [3276, 0]
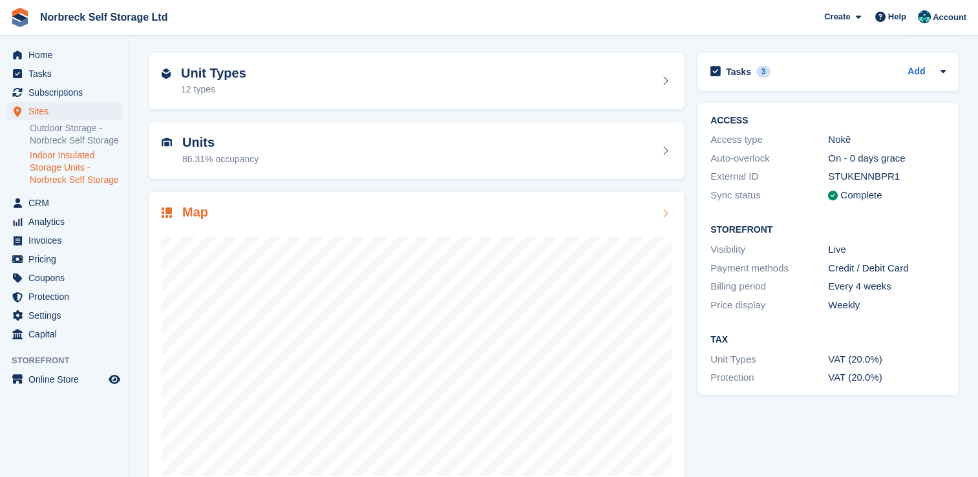
scroll to position [74, 0]
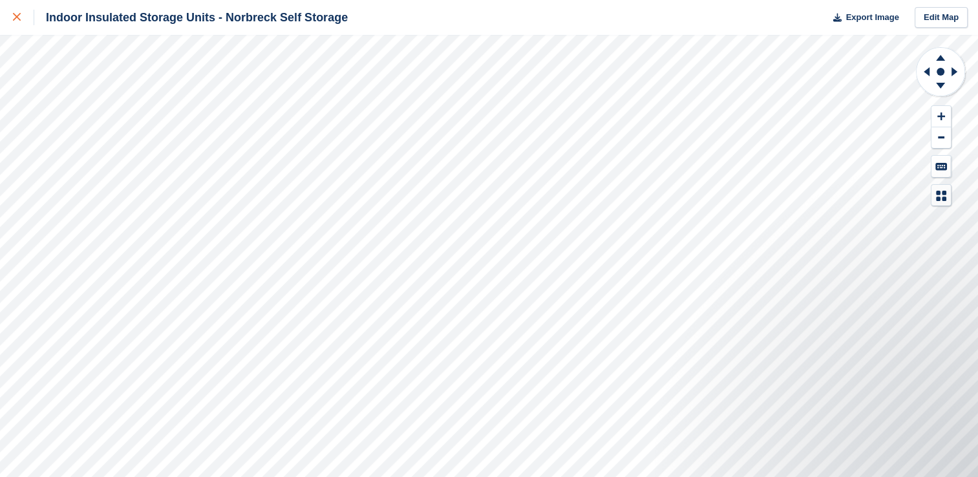
click at [13, 3] on link at bounding box center [17, 17] width 34 height 35
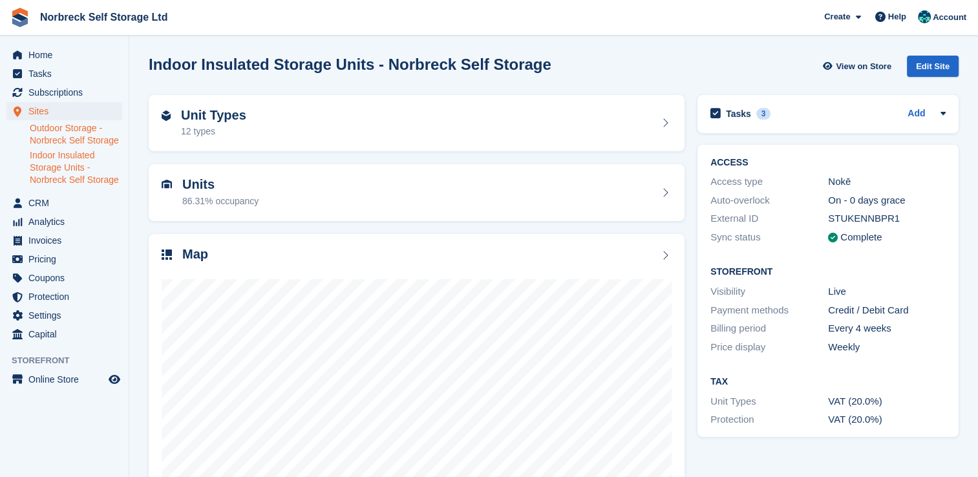
click at [94, 138] on link "Outdoor Storage - Norbreck Self Storage" at bounding box center [76, 134] width 92 height 25
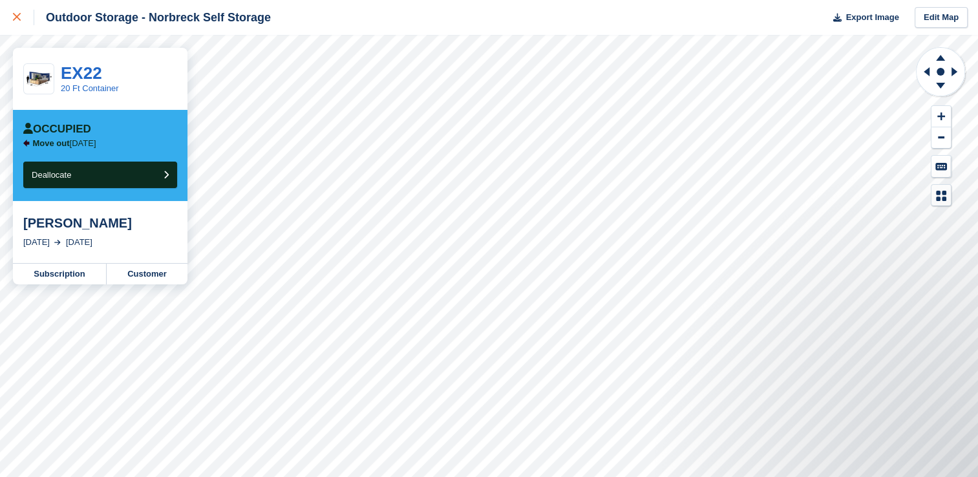
click at [18, 20] on icon at bounding box center [17, 17] width 8 height 8
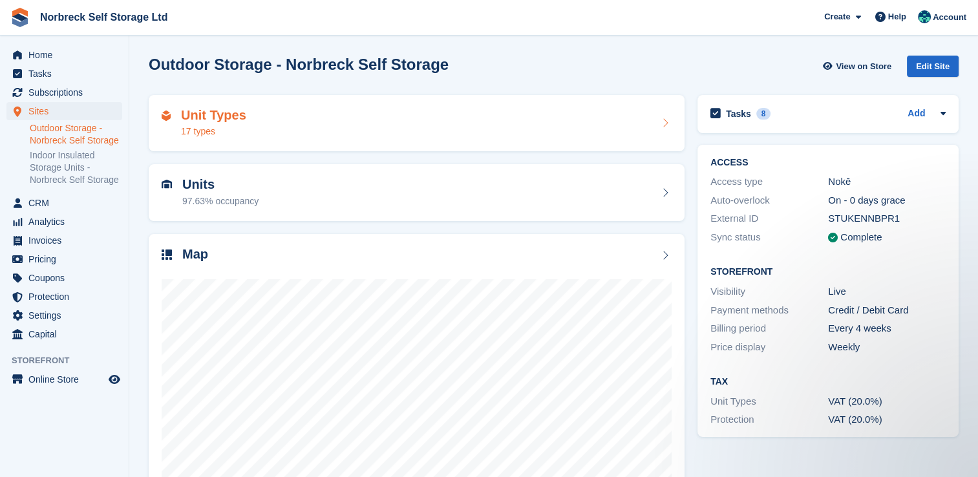
click at [318, 128] on div "Unit Types 17 types" at bounding box center [417, 123] width 510 height 31
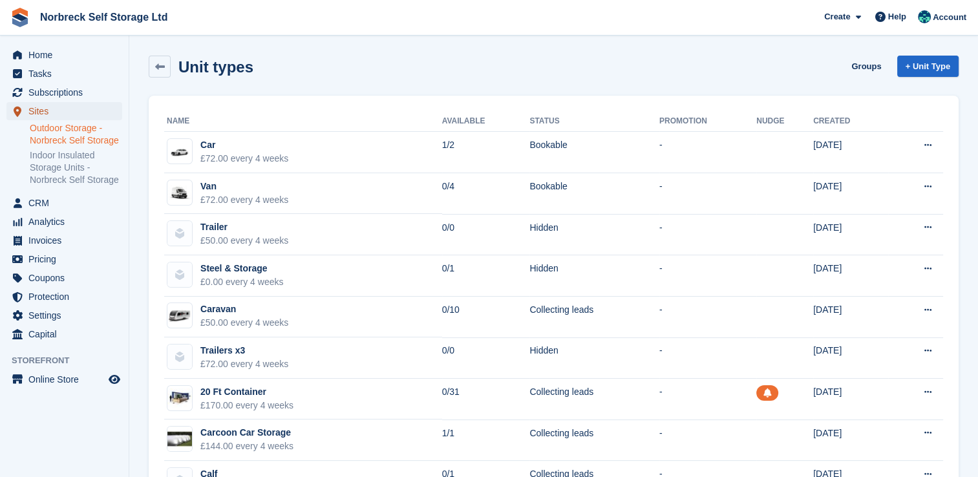
click at [55, 109] on span "Sites" at bounding box center [67, 111] width 78 height 18
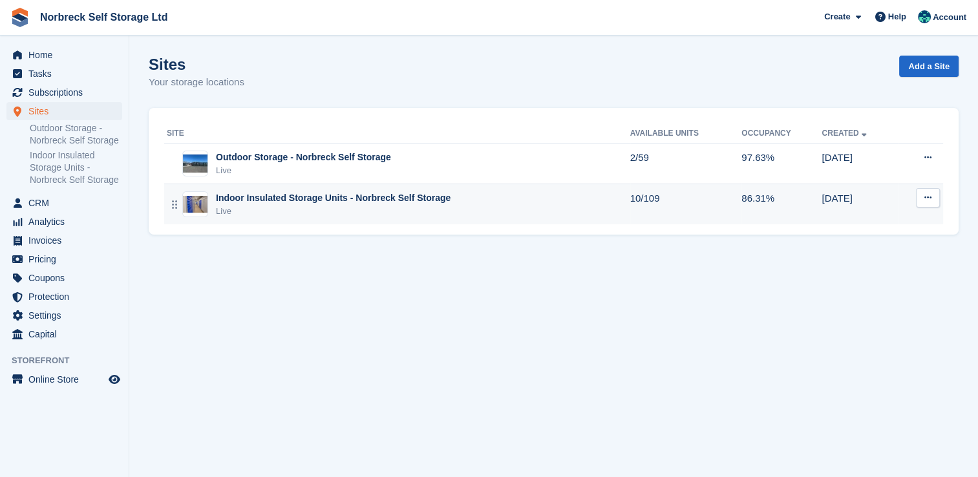
click at [461, 206] on div "Indoor Insulated Storage Units - Norbreck Self Storage Live" at bounding box center [398, 204] width 463 height 26
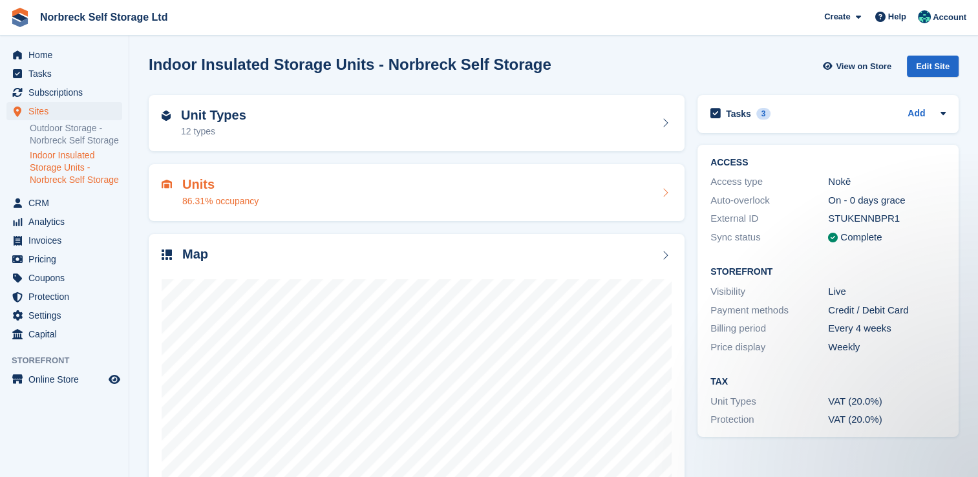
click at [293, 180] on div "Units 86.31% occupancy" at bounding box center [417, 192] width 510 height 31
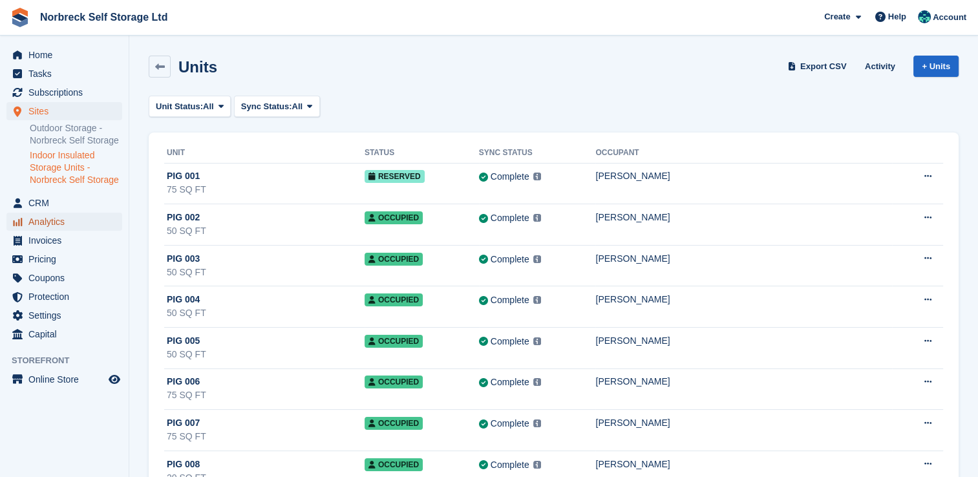
click at [72, 220] on span "Analytics" at bounding box center [67, 222] width 78 height 18
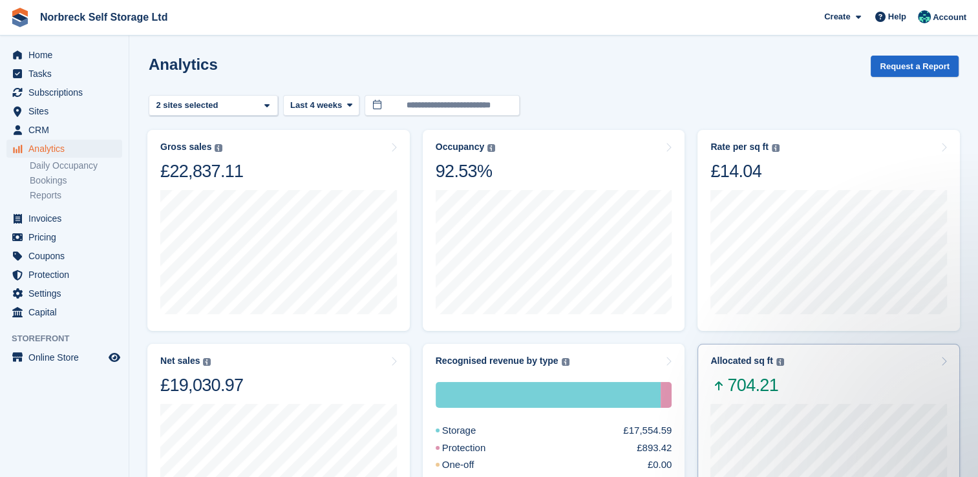
click at [807, 375] on div "Allocated sq ft The total change in allocated area from the beginning to the en…" at bounding box center [828, 375] width 237 height 41
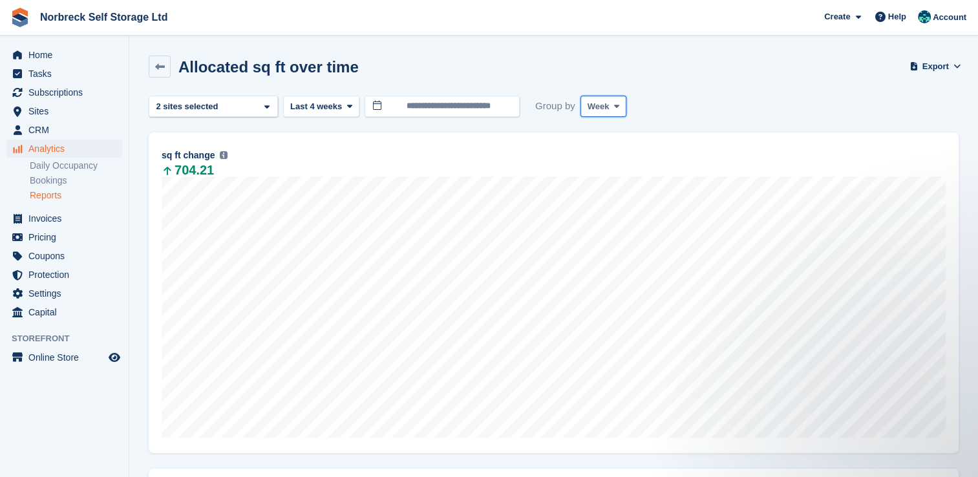
click at [600, 110] on span "Week" at bounding box center [598, 106] width 22 height 13
click at [608, 176] on link "Month" at bounding box center [642, 183] width 112 height 23
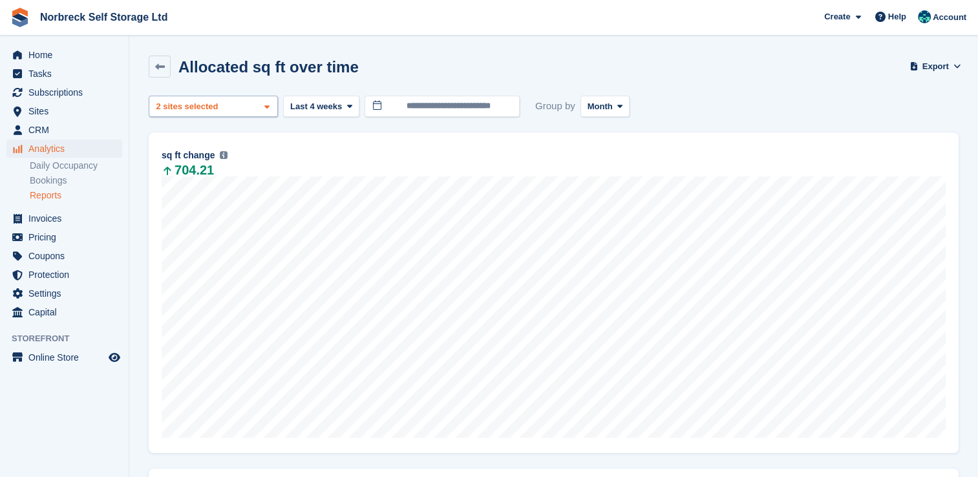
click at [220, 96] on div "Outdoor Storage - Norbreck ... 2 sites selected" at bounding box center [213, 106] width 129 height 21
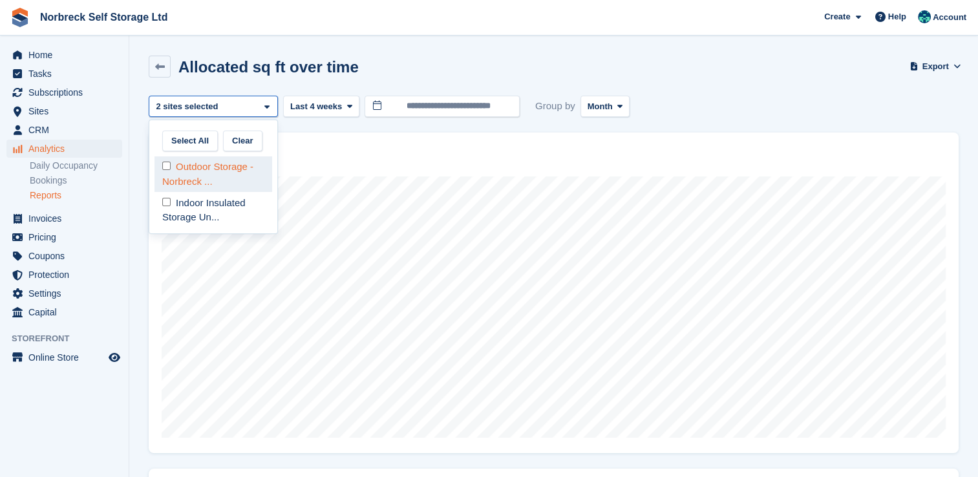
click at [205, 169] on div "Outdoor Storage - Norbreck ..." at bounding box center [213, 174] width 118 height 36
select select "****"
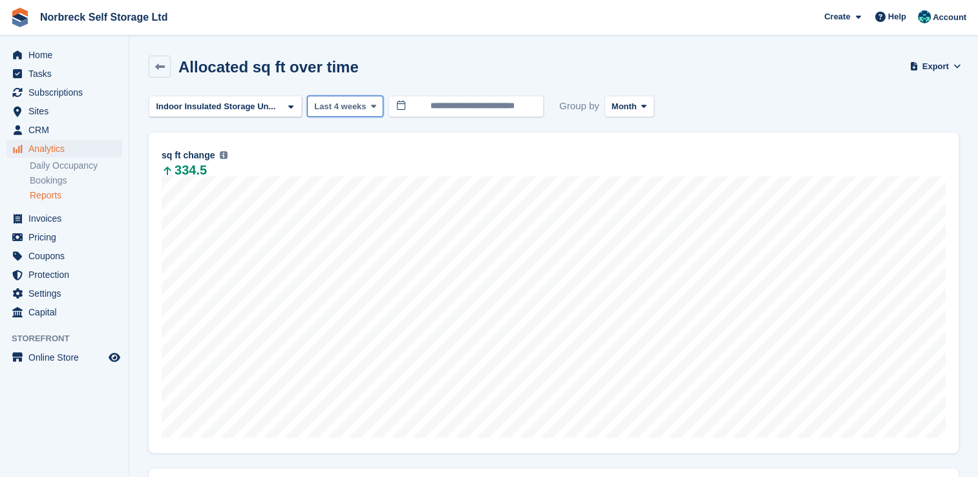
click at [336, 107] on span "Last 4 weeks" at bounding box center [340, 106] width 52 height 13
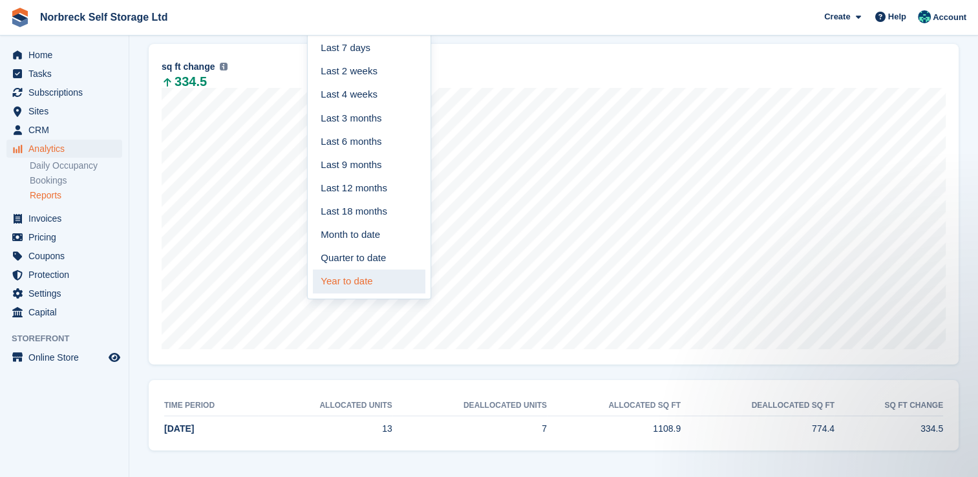
click at [359, 286] on link "Year to date" at bounding box center [369, 280] width 112 height 23
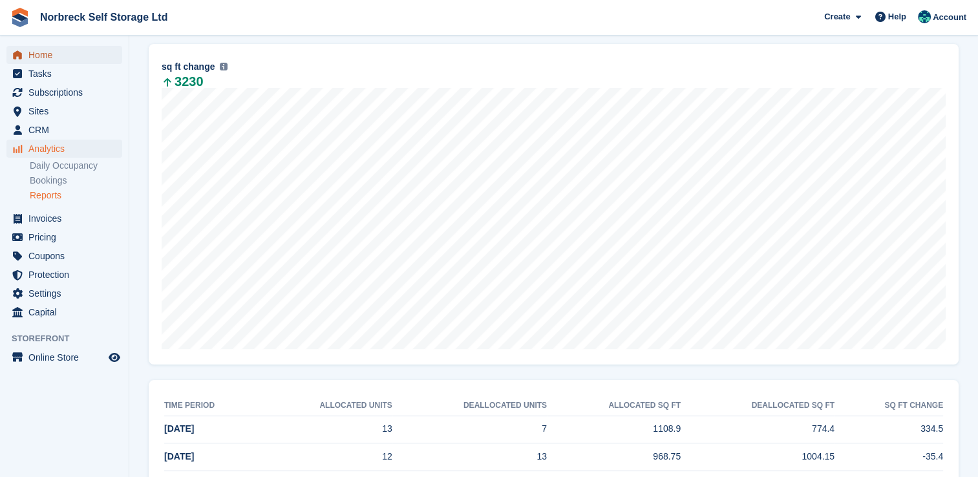
click at [32, 57] on span "Home" at bounding box center [67, 55] width 78 height 18
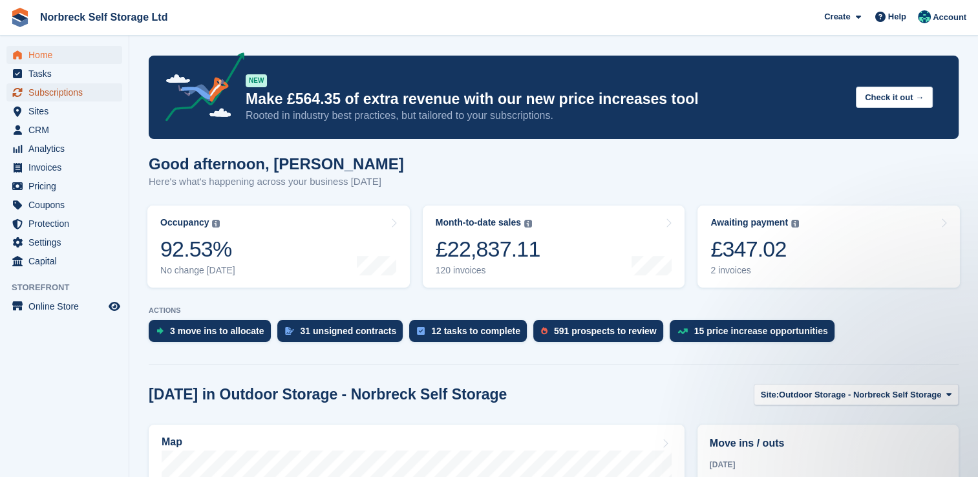
click at [46, 89] on span "Subscriptions" at bounding box center [67, 92] width 78 height 18
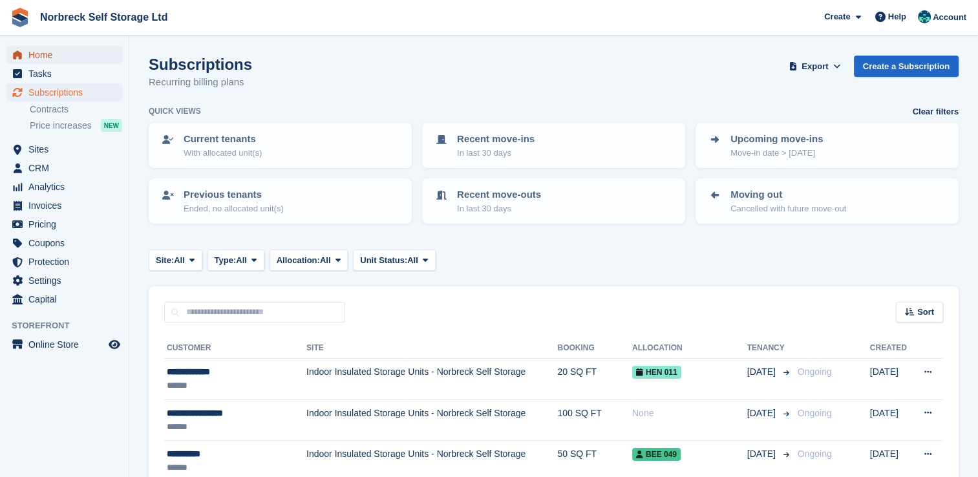
click at [74, 49] on span "Home" at bounding box center [67, 55] width 78 height 18
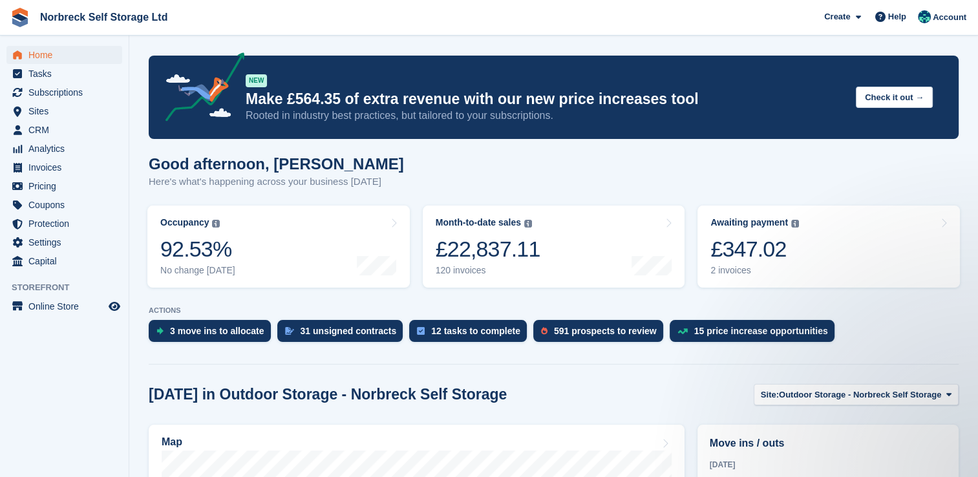
click at [637, 308] on p "ACTIONS" at bounding box center [554, 310] width 810 height 8
click at [624, 291] on turbo-frame "Month-to-date sales The sum of all finalised invoices generated this month to d…" at bounding box center [553, 246] width 275 height 95
click at [624, 280] on link "Month-to-date sales The sum of all finalised invoices generated this month to d…" at bounding box center [554, 247] width 262 height 82
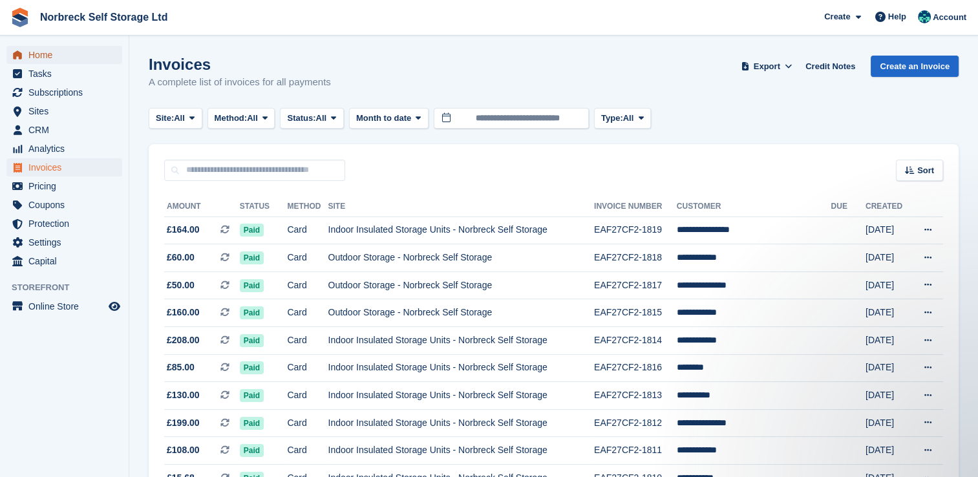
click at [58, 58] on span "Home" at bounding box center [67, 55] width 78 height 18
